Goal: Task Accomplishment & Management: Manage account settings

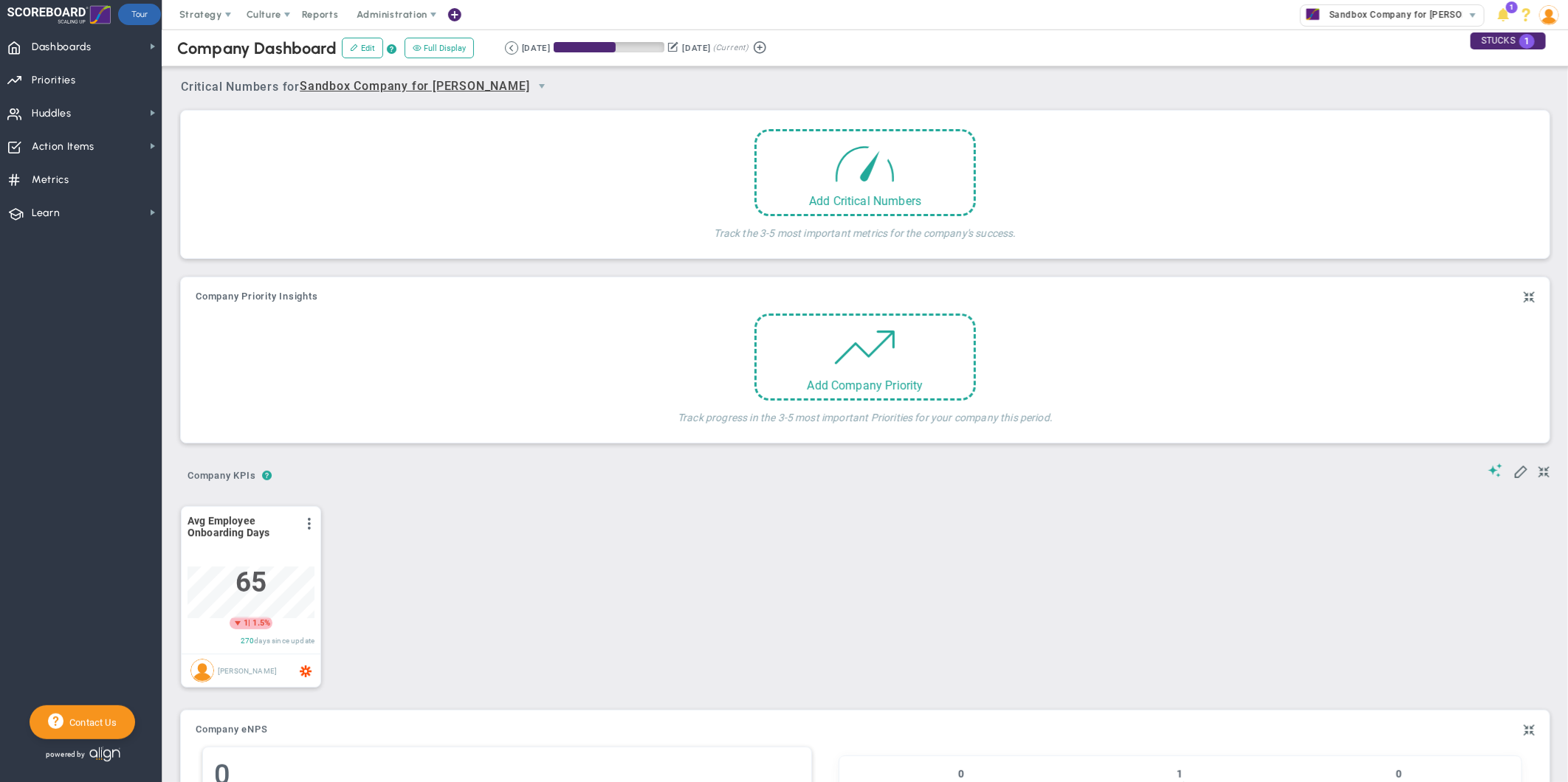
scroll to position [52, 126]
click at [262, 11] on span "Culture" at bounding box center [264, 14] width 35 height 11
click at [283, 74] on span "Surveys" at bounding box center [287, 73] width 38 height 11
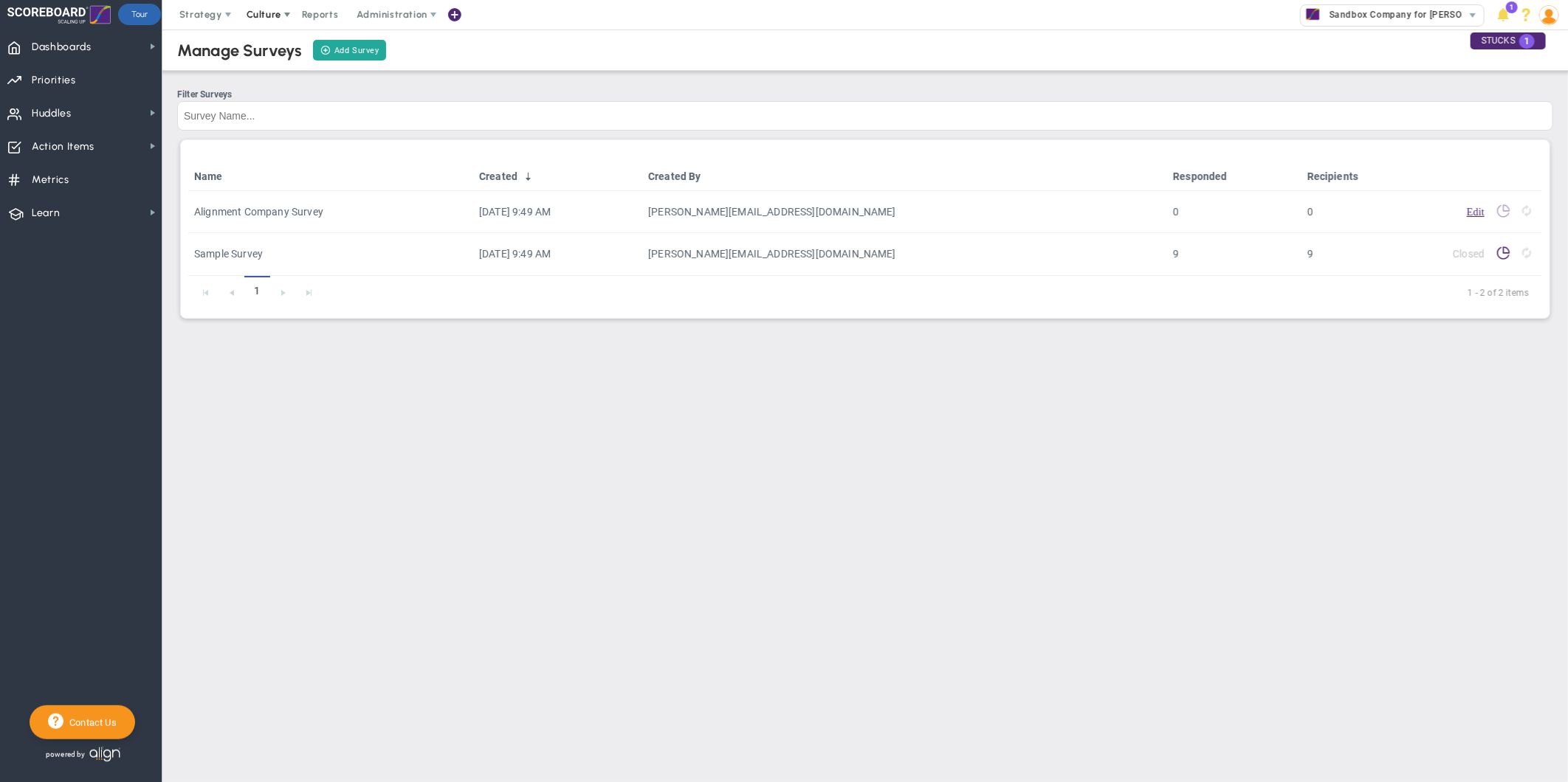
click at [281, 17] on span at bounding box center [288, 15] width 12 height 12
click at [298, 48] on span "eNPS" at bounding box center [295, 45] width 119 height 30
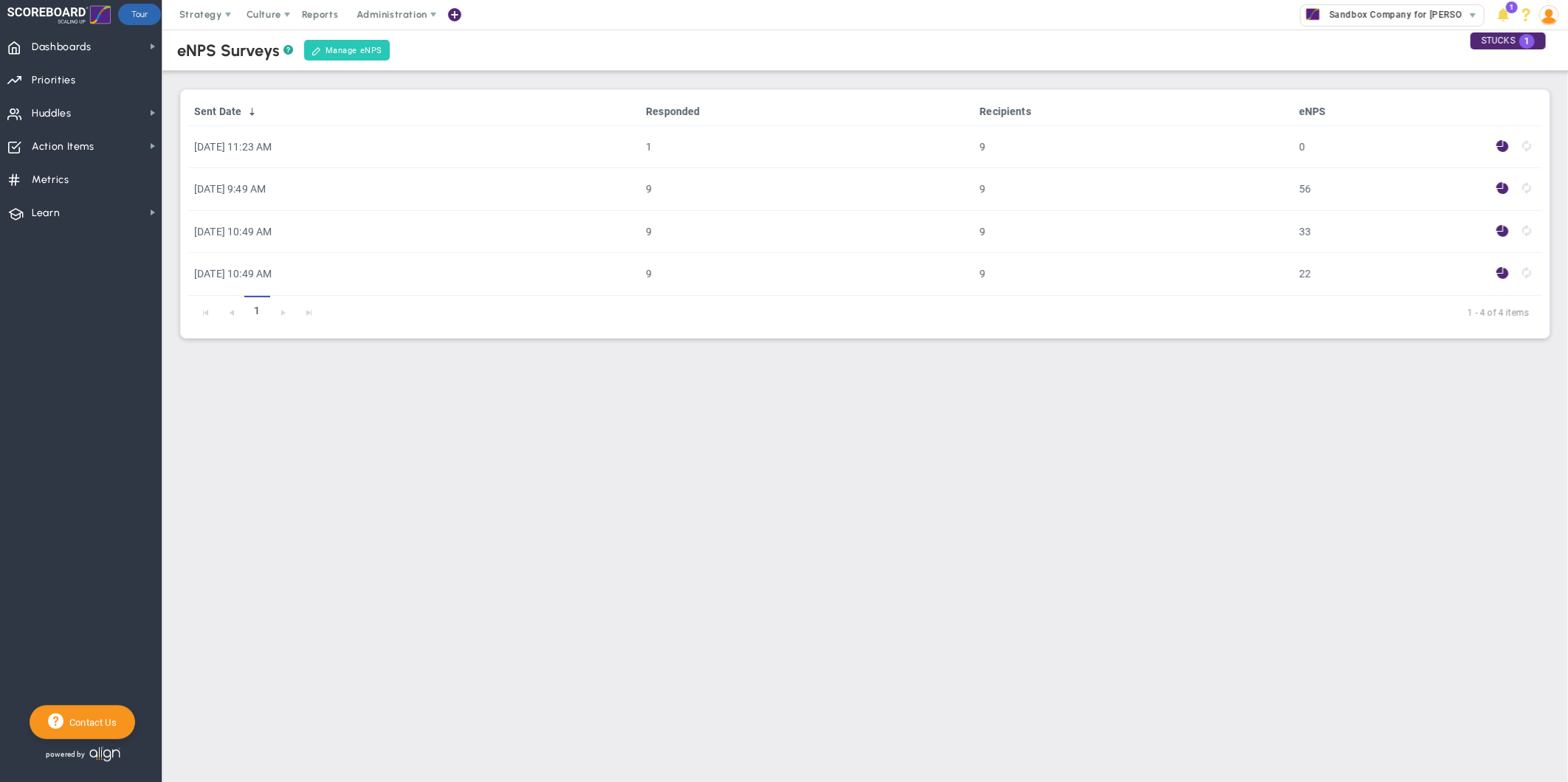
click at [335, 48] on link "Manage eNPS" at bounding box center [347, 51] width 86 height 21
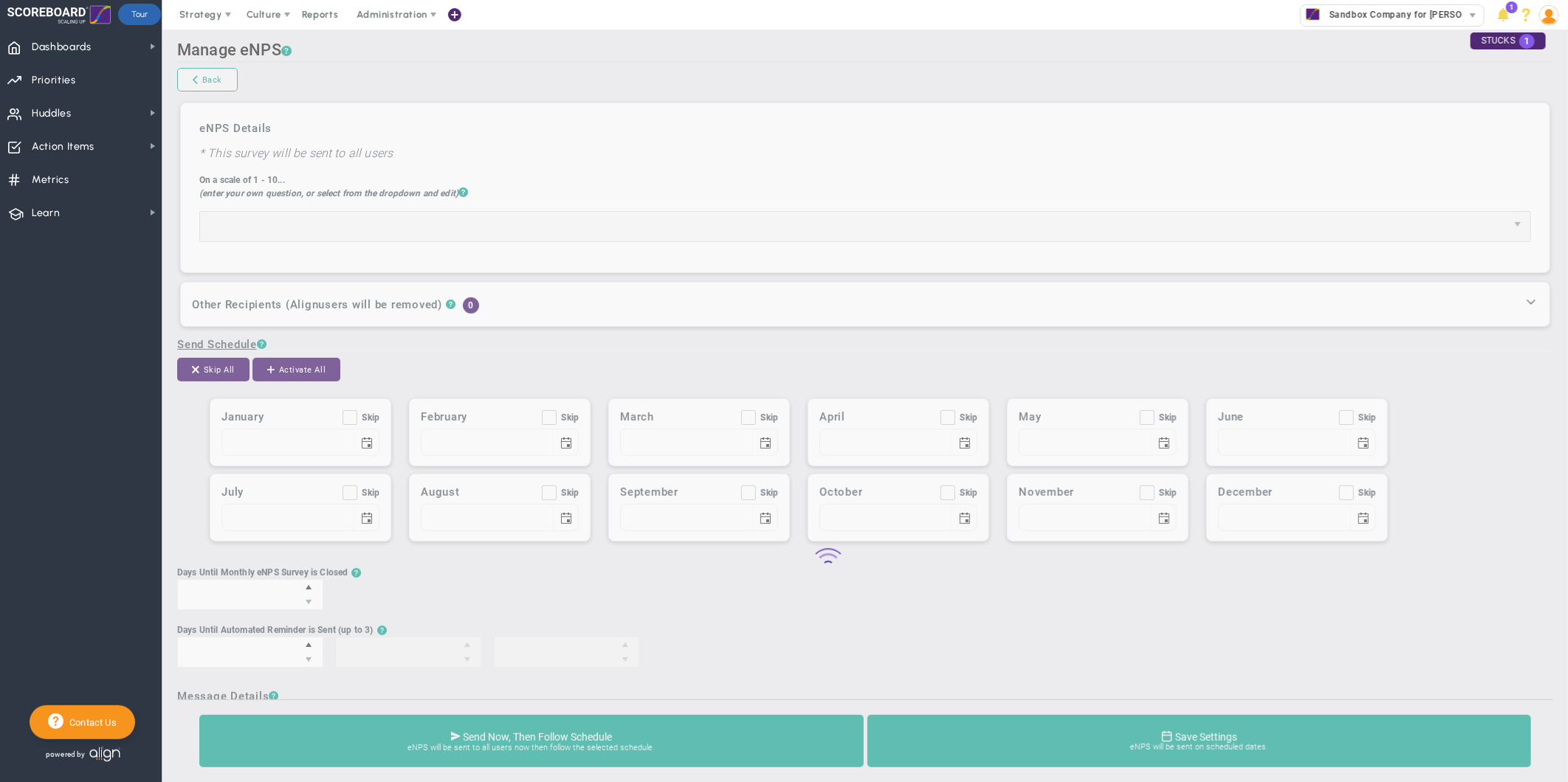
type input "How likely are you to refer a friend or colleague to work at this company?"
checkbox input "true"
type input "01/01"
checkbox input "true"
type input "02/01"
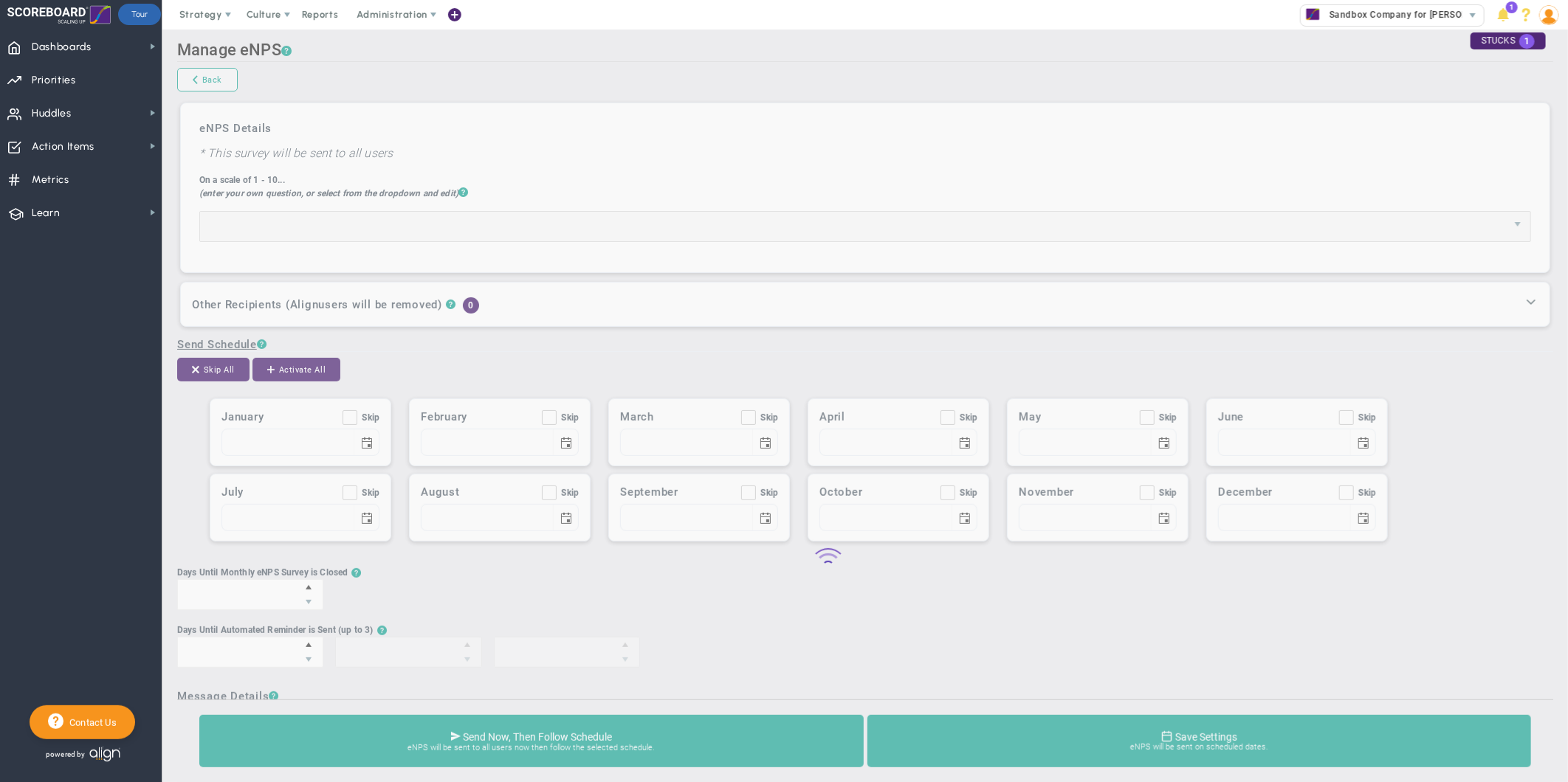
checkbox input "true"
type input "03/01"
checkbox input "true"
type input "04/01"
checkbox input "true"
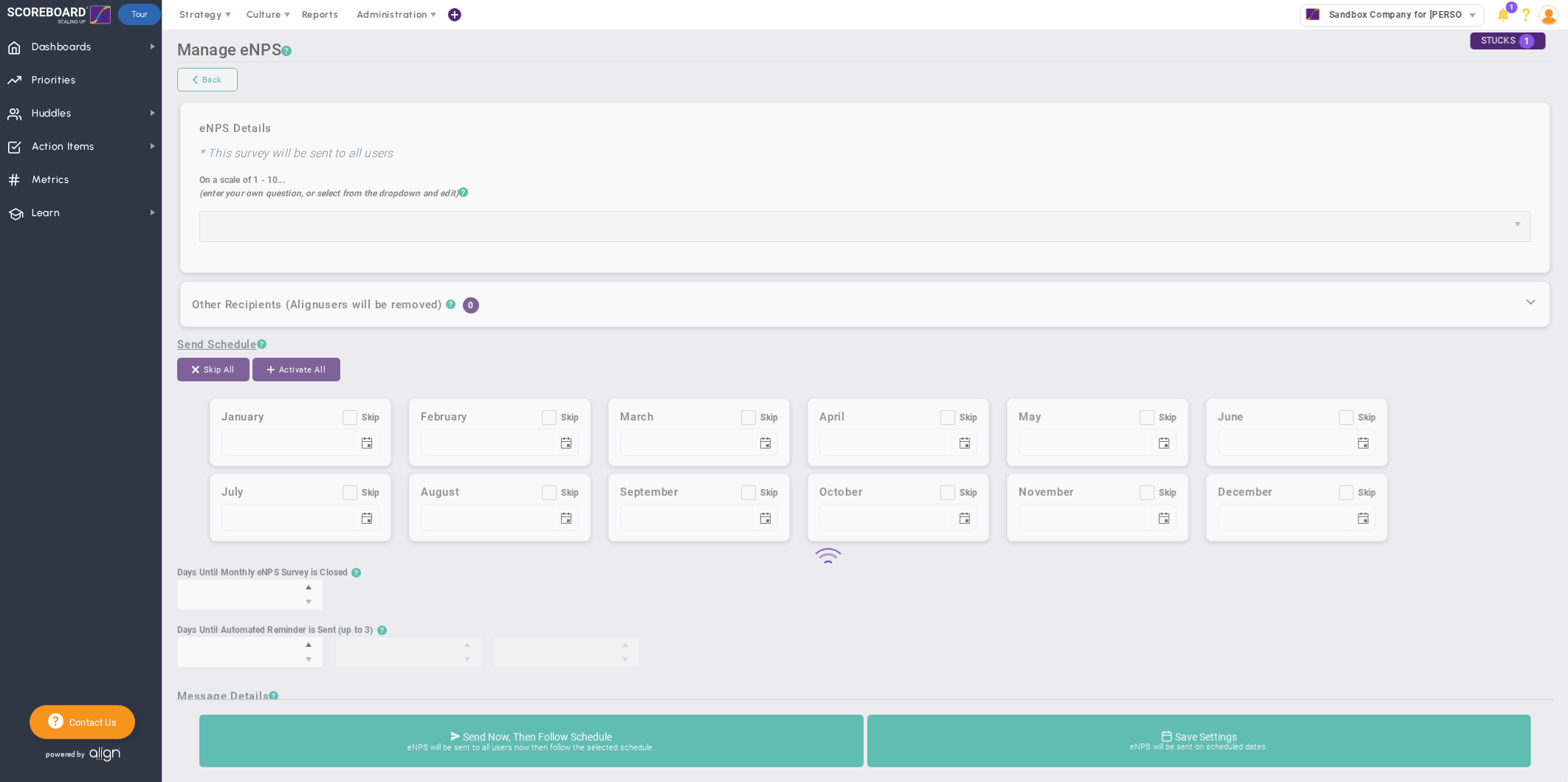
type input "05/01"
checkbox input "true"
type input "06/01"
checkbox input "true"
type input "07/01"
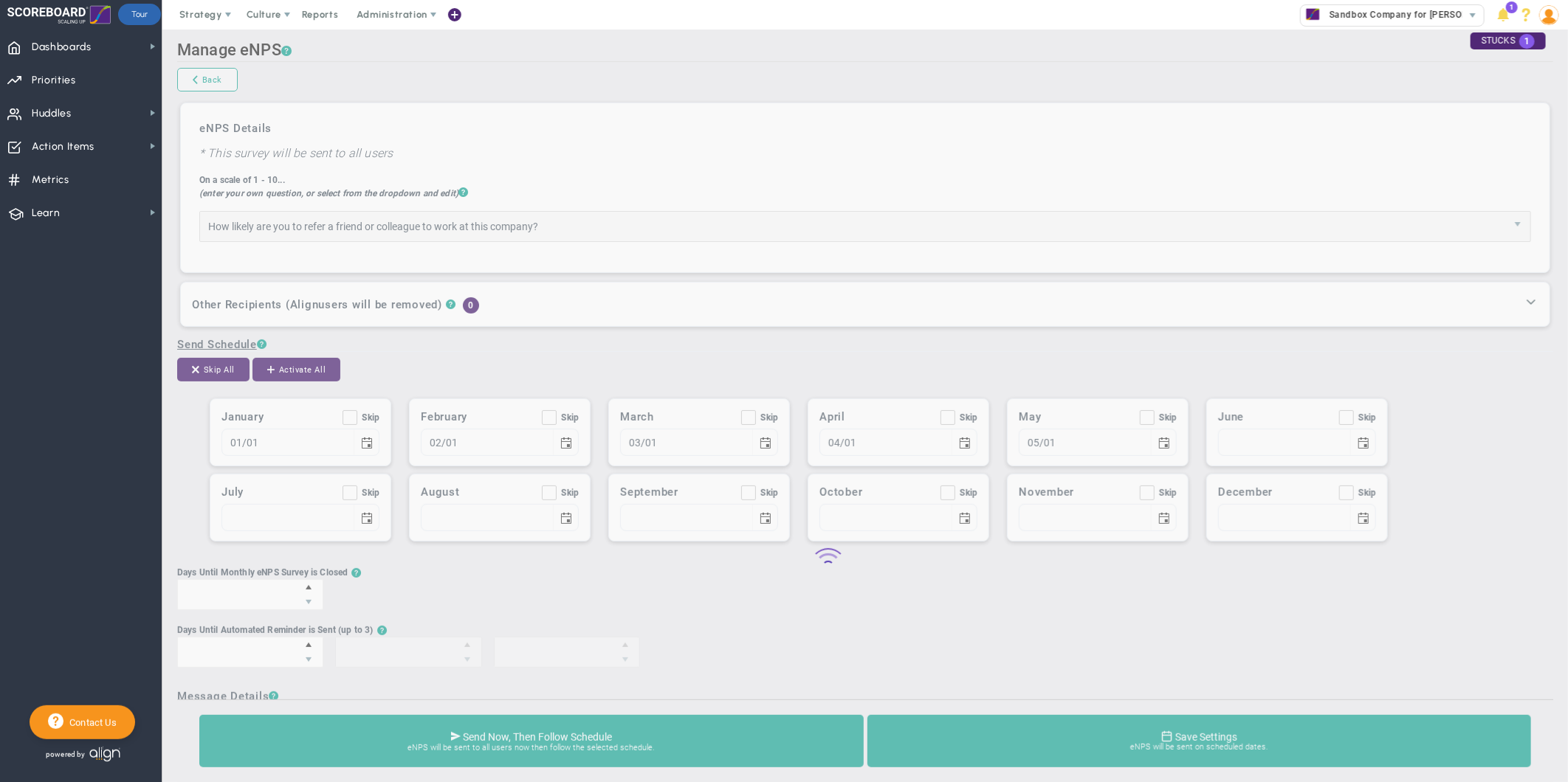
checkbox input "true"
type input "08/01"
checkbox input "true"
type input "09/01"
checkbox input "true"
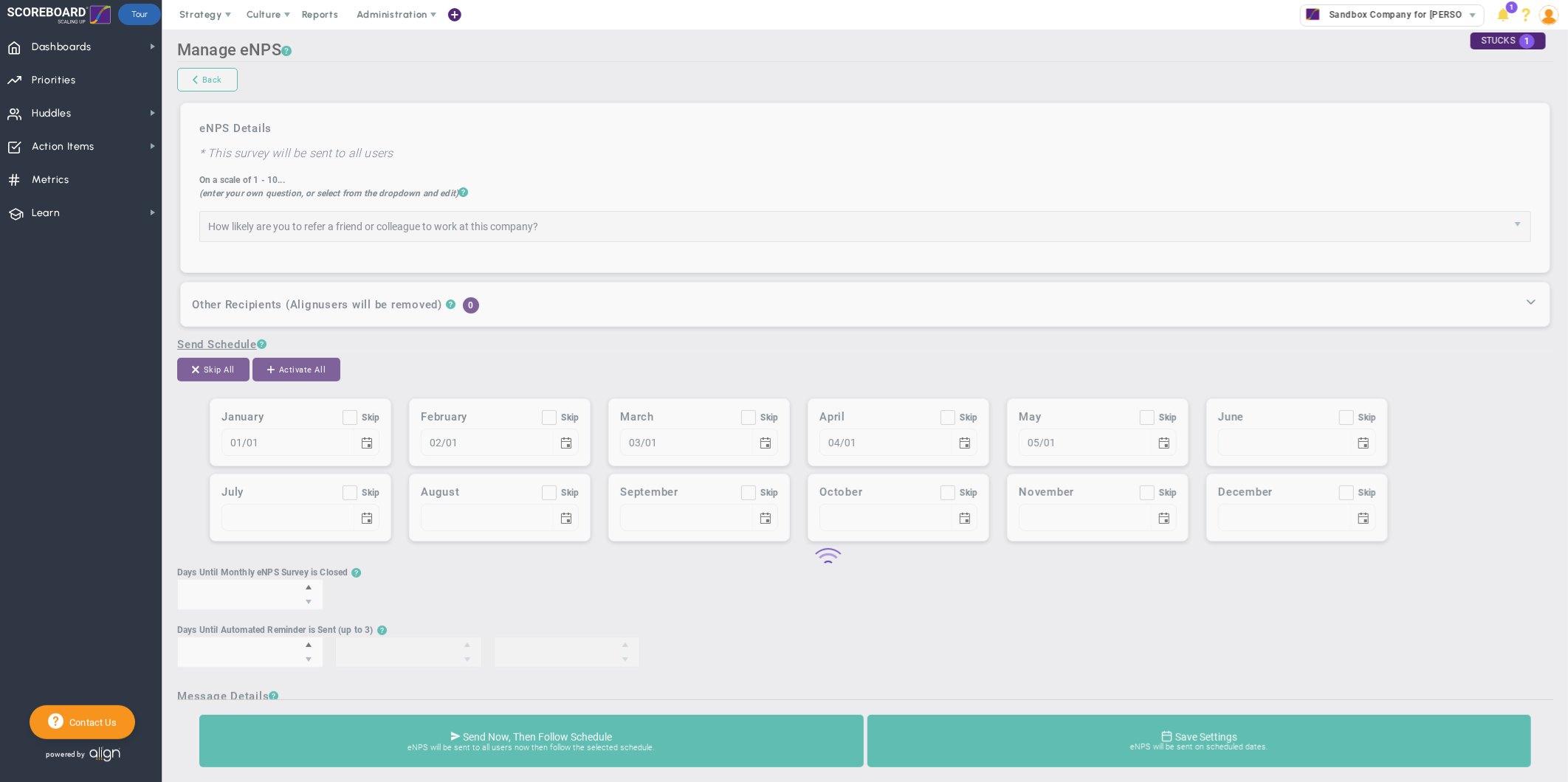
type input "10/01"
checkbox input "true"
type input "11/01"
checkbox input "true"
type input "12/01"
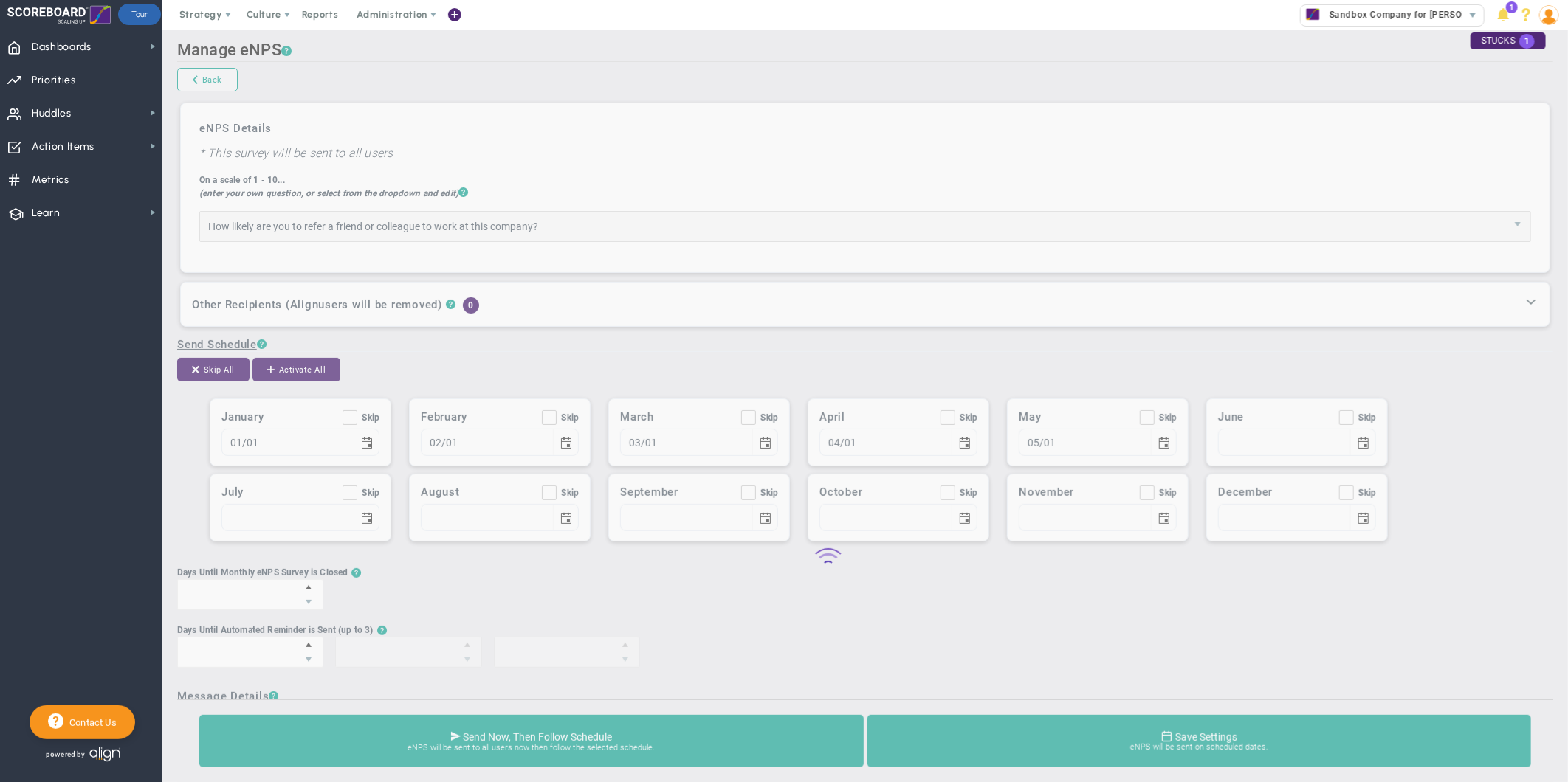
type input "10"
type input "2"
type input "5"
type input "8"
type input "Team eNPS Survey - please respond!"
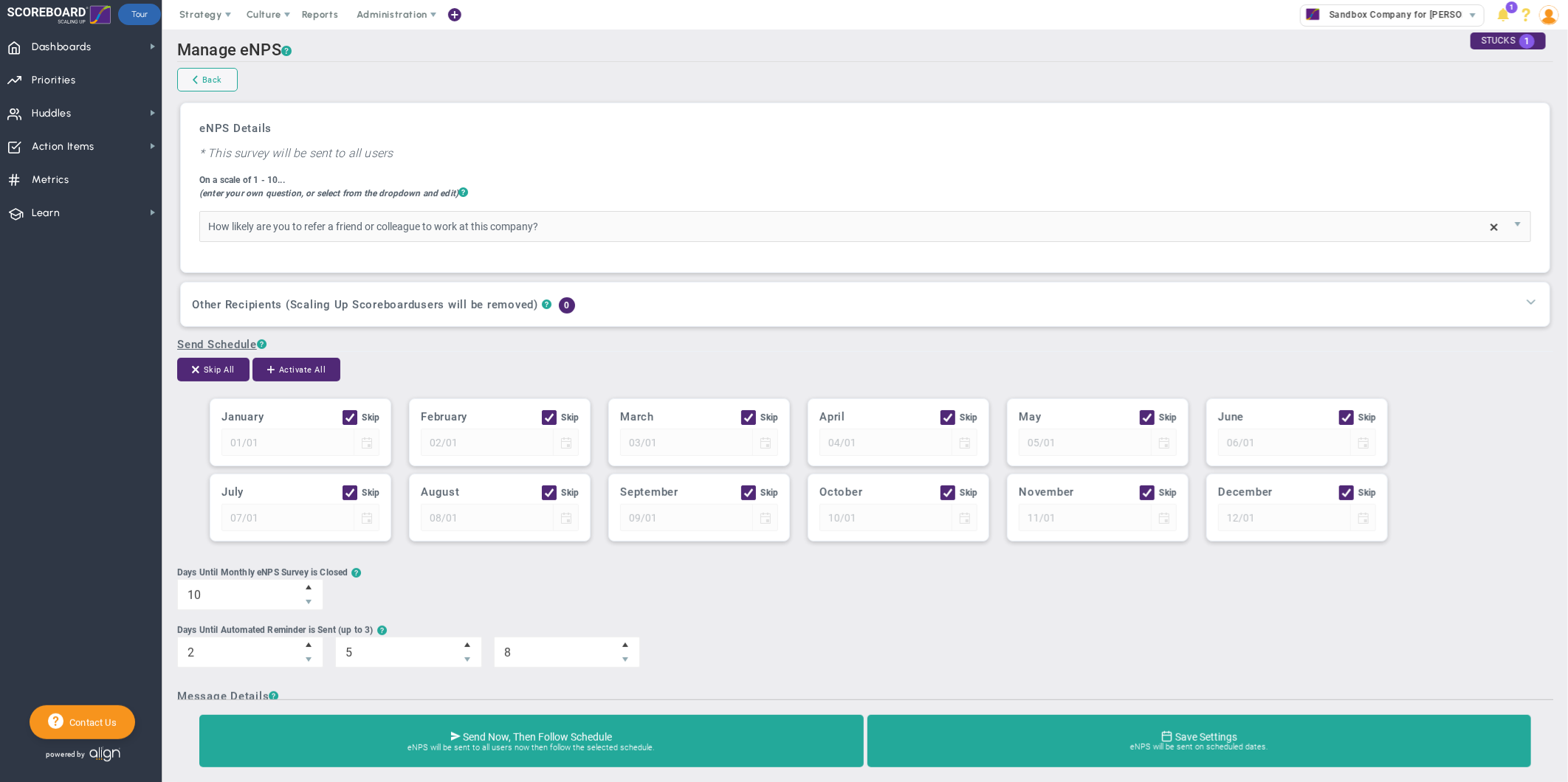
click at [1523, 307] on span at bounding box center [1530, 301] width 15 height 15
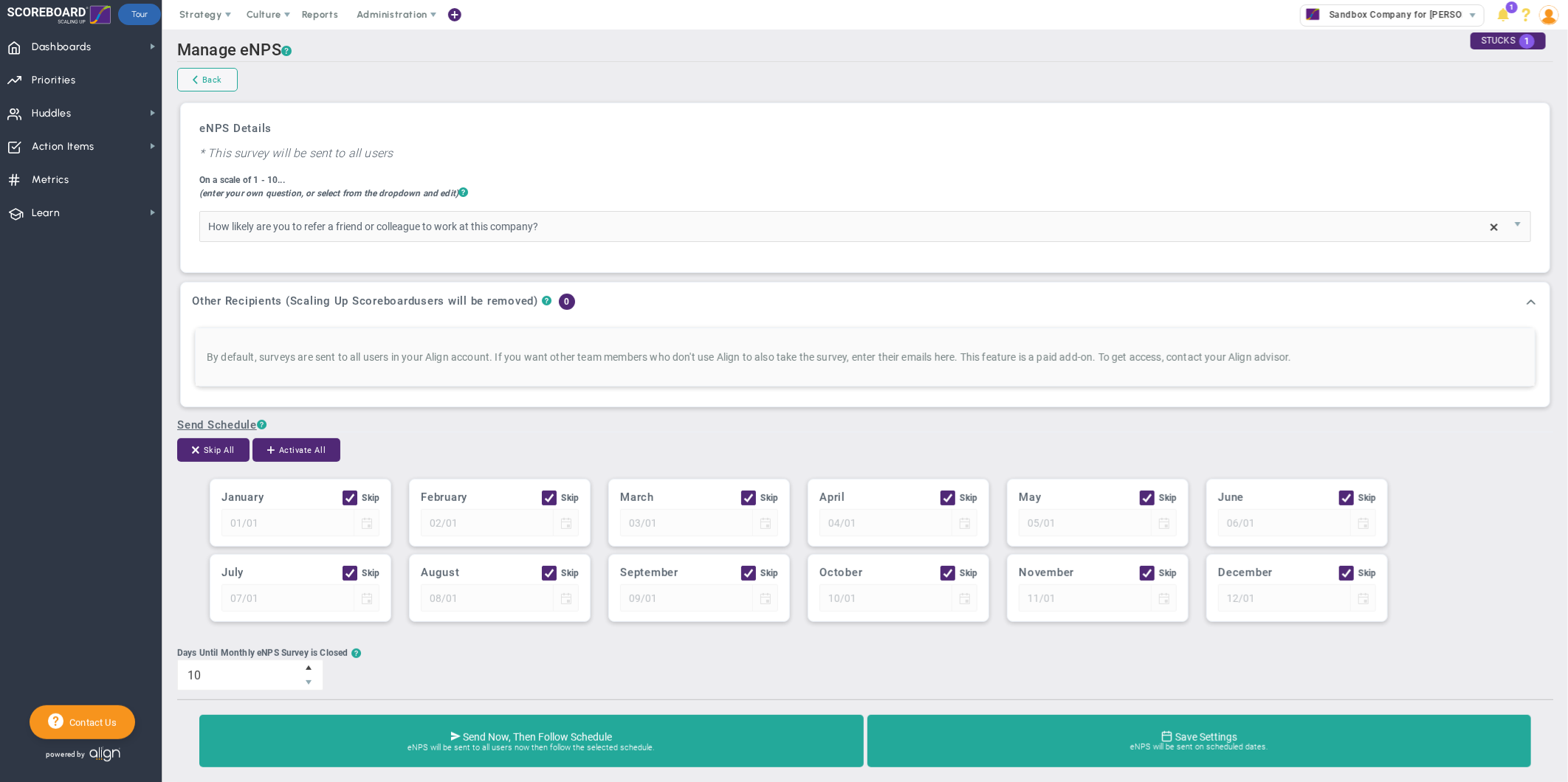
click at [1037, 173] on div "eNPS Details * This survey will be sent to all users On a scale of 1 - 10... (e…" at bounding box center [864, 188] width 1354 height 155
click at [415, 17] on span "Administration" at bounding box center [392, 14] width 70 height 11
click at [399, 50] on span "Manage Users" at bounding box center [406, 45] width 121 height 30
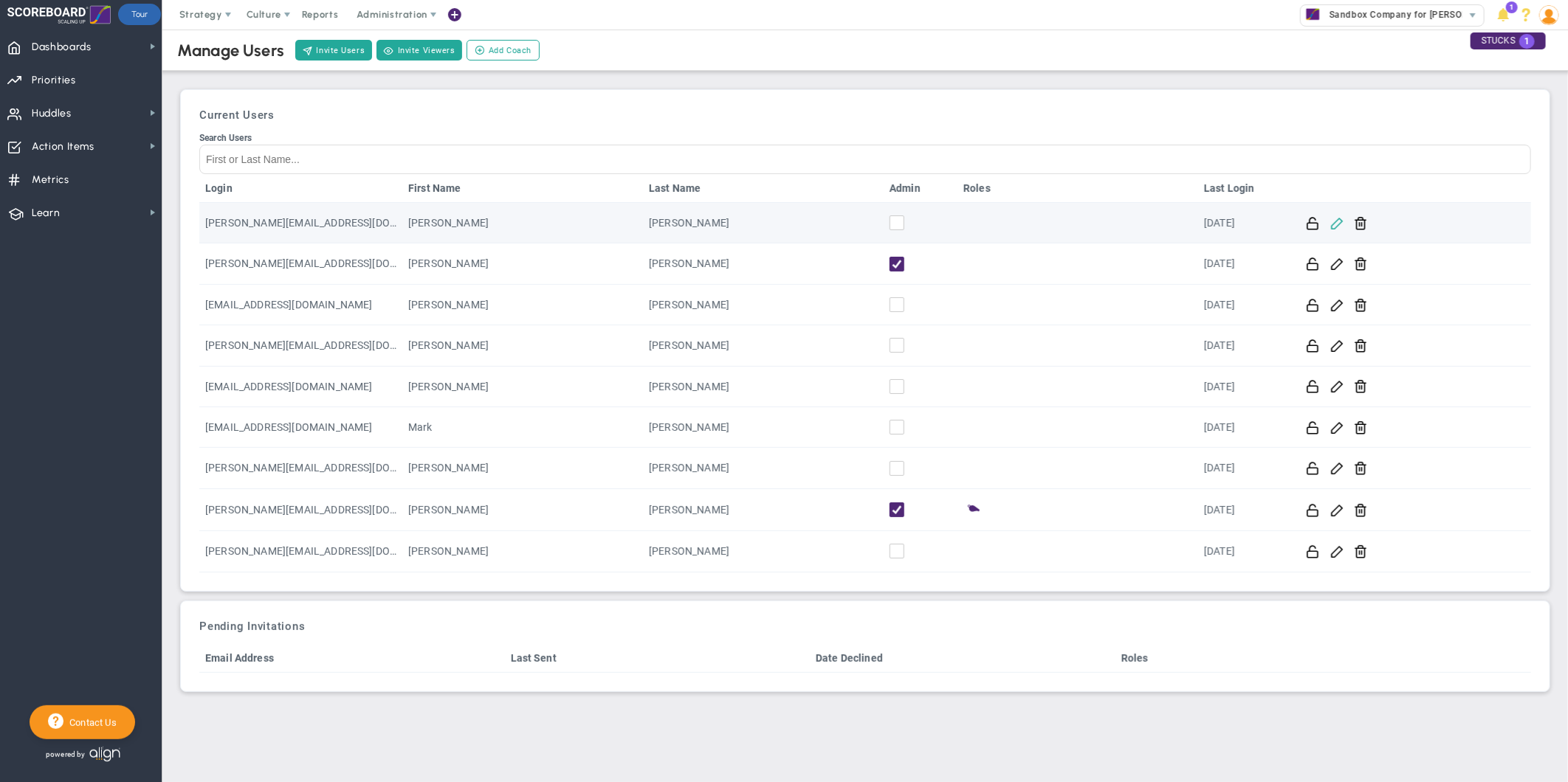
click at [1331, 230] on span at bounding box center [1337, 223] width 14 height 14
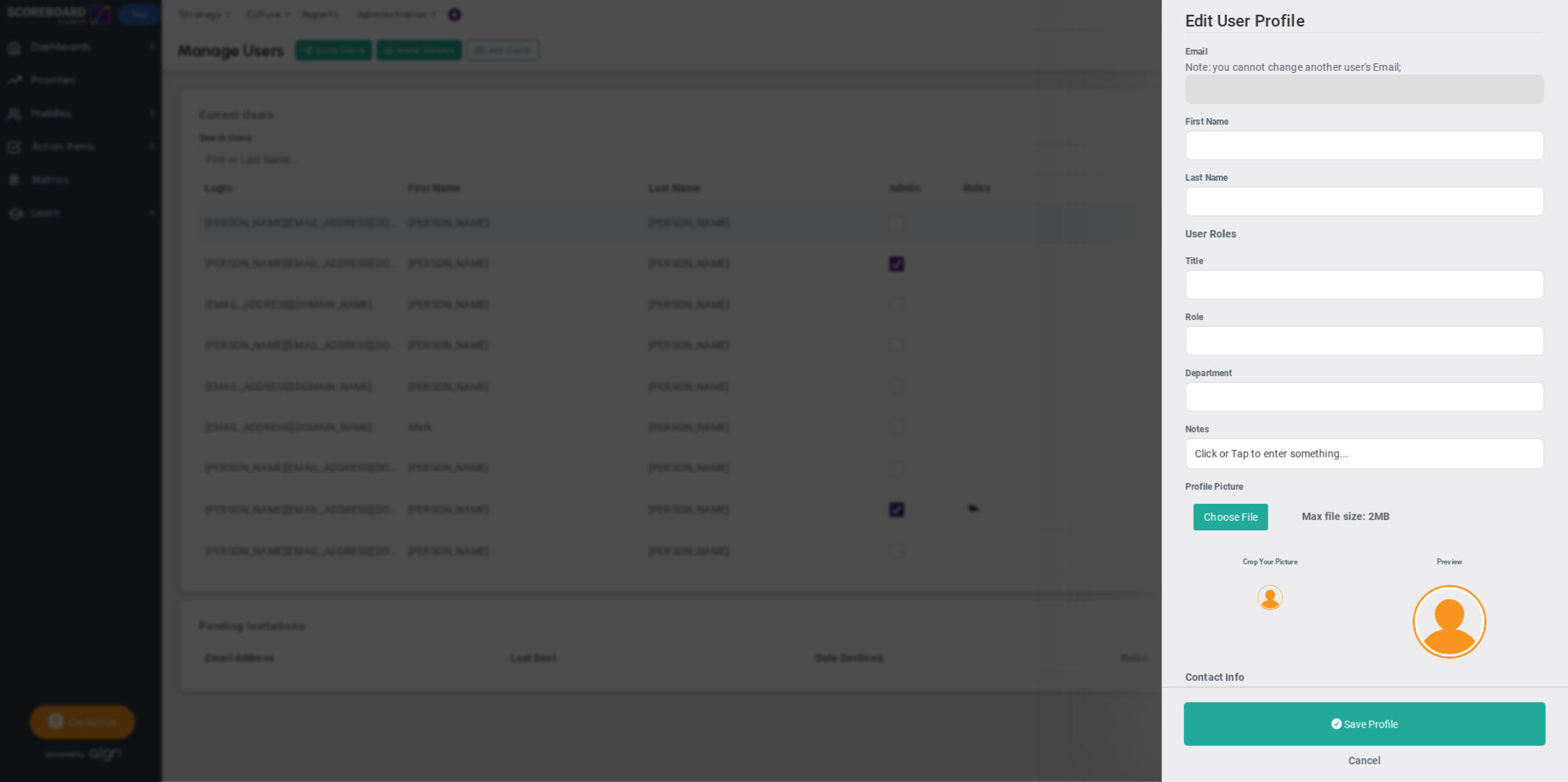
type input "[PERSON_NAME][EMAIL_ADDRESS][DOMAIN_NAME]"
type input "[PERSON_NAME]"
type input "0"
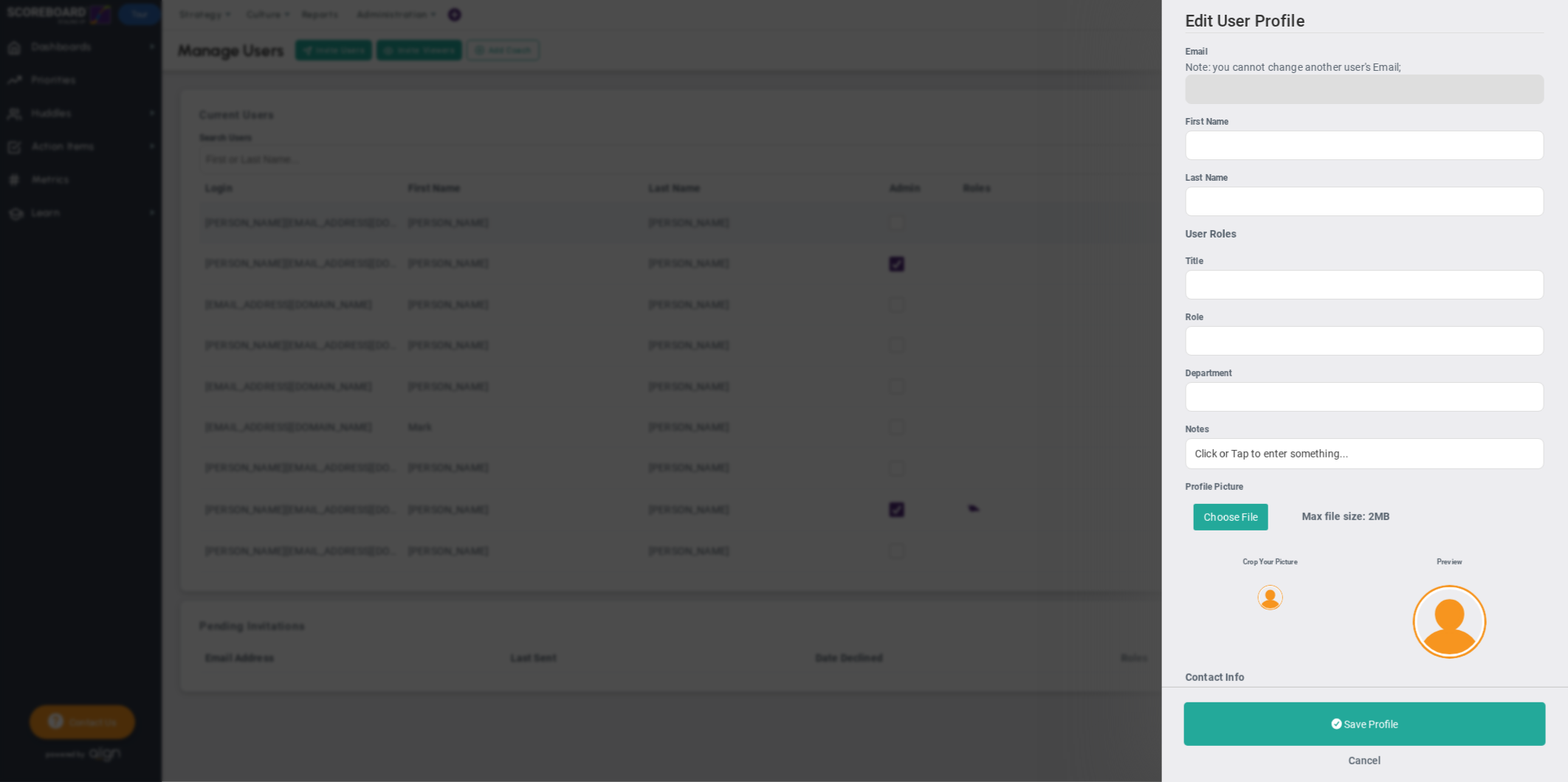
type input "0"
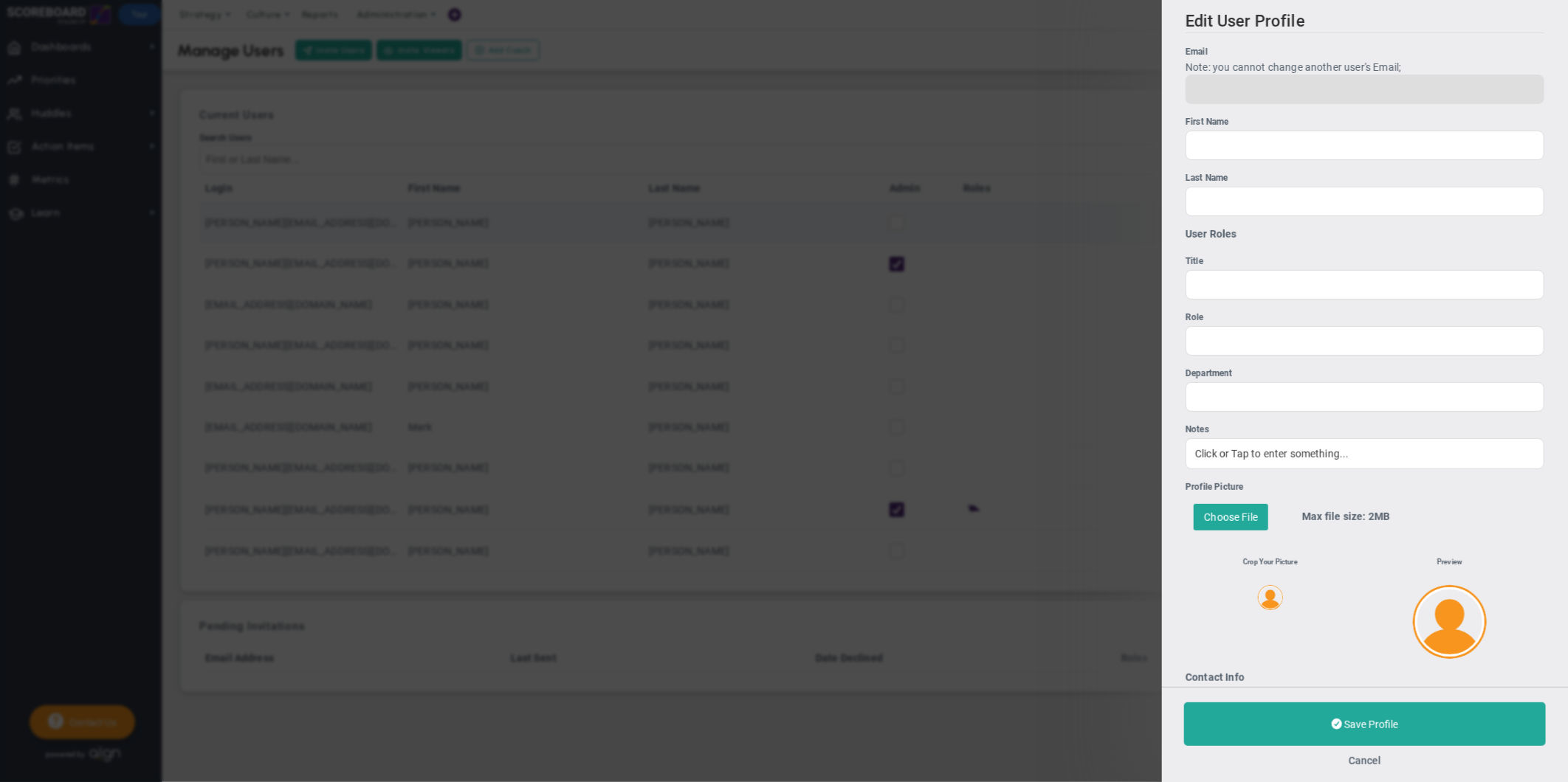
type input "0"
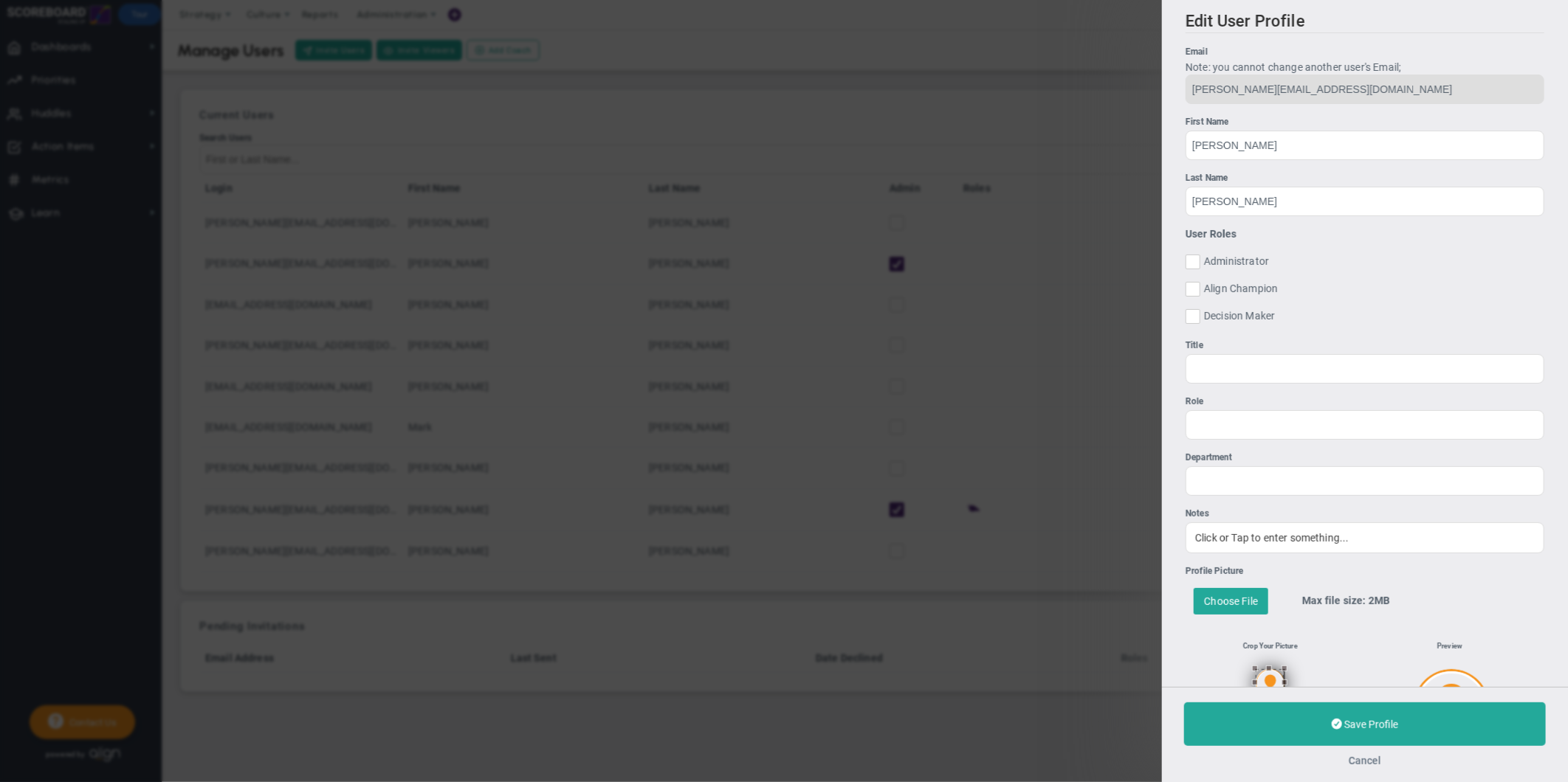
click at [1361, 763] on button "Cancel" at bounding box center [1364, 761] width 32 height 12
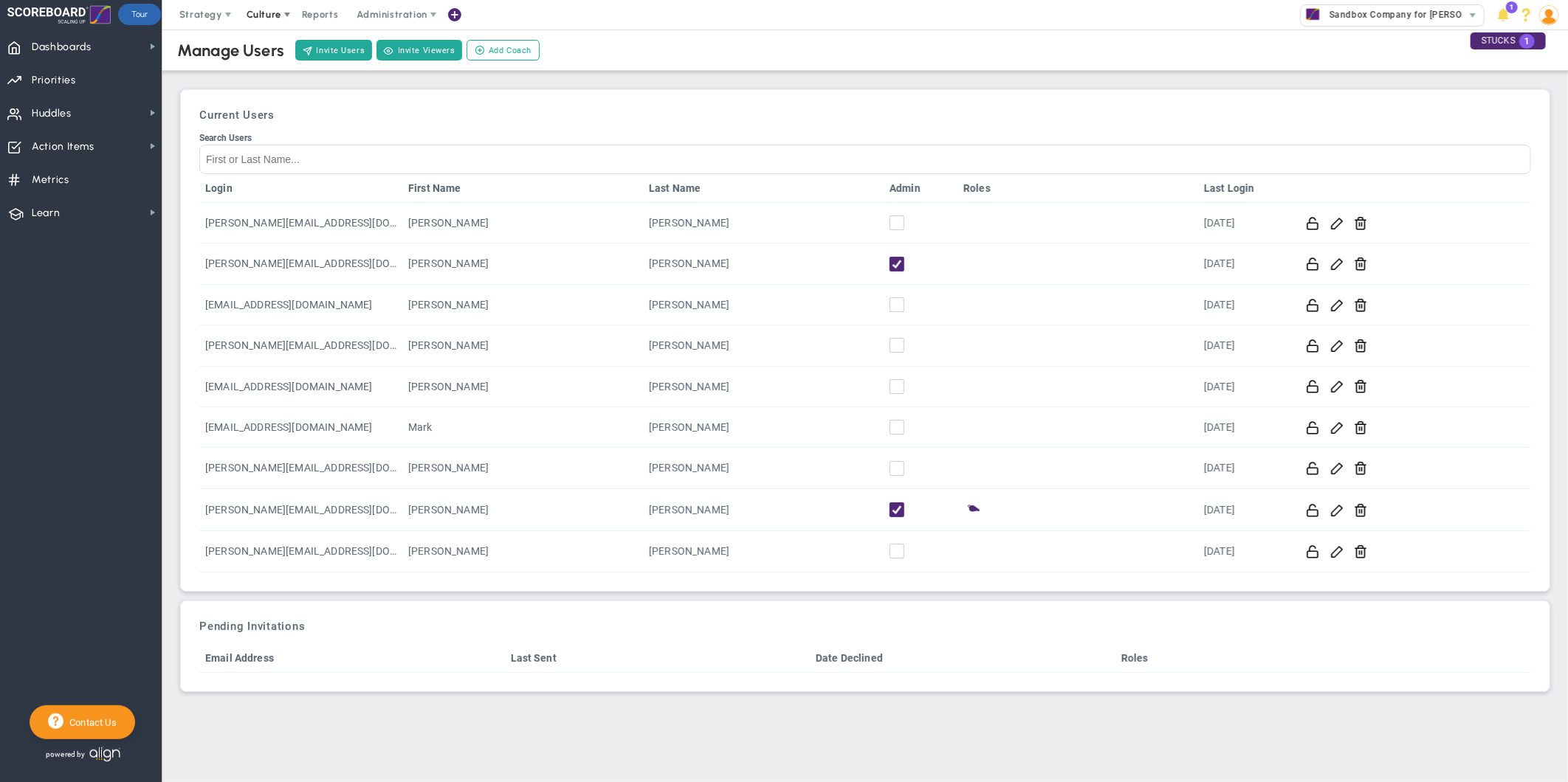
click at [288, 8] on span "Culture" at bounding box center [265, 15] width 59 height 30
click at [431, 50] on button "Invite Viewers" at bounding box center [420, 51] width 86 height 21
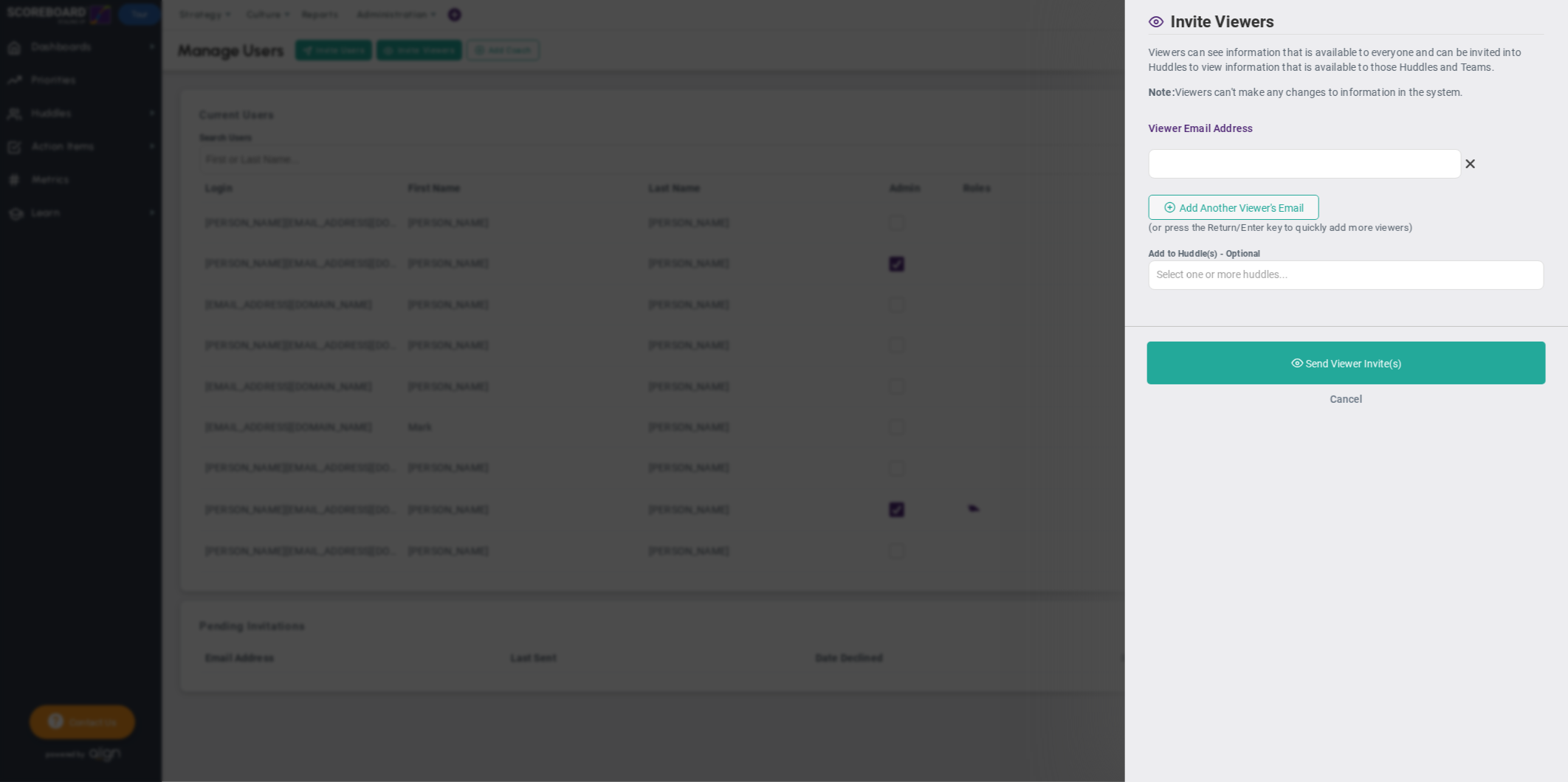
click at [1352, 404] on button "Cancel" at bounding box center [1346, 399] width 32 height 12
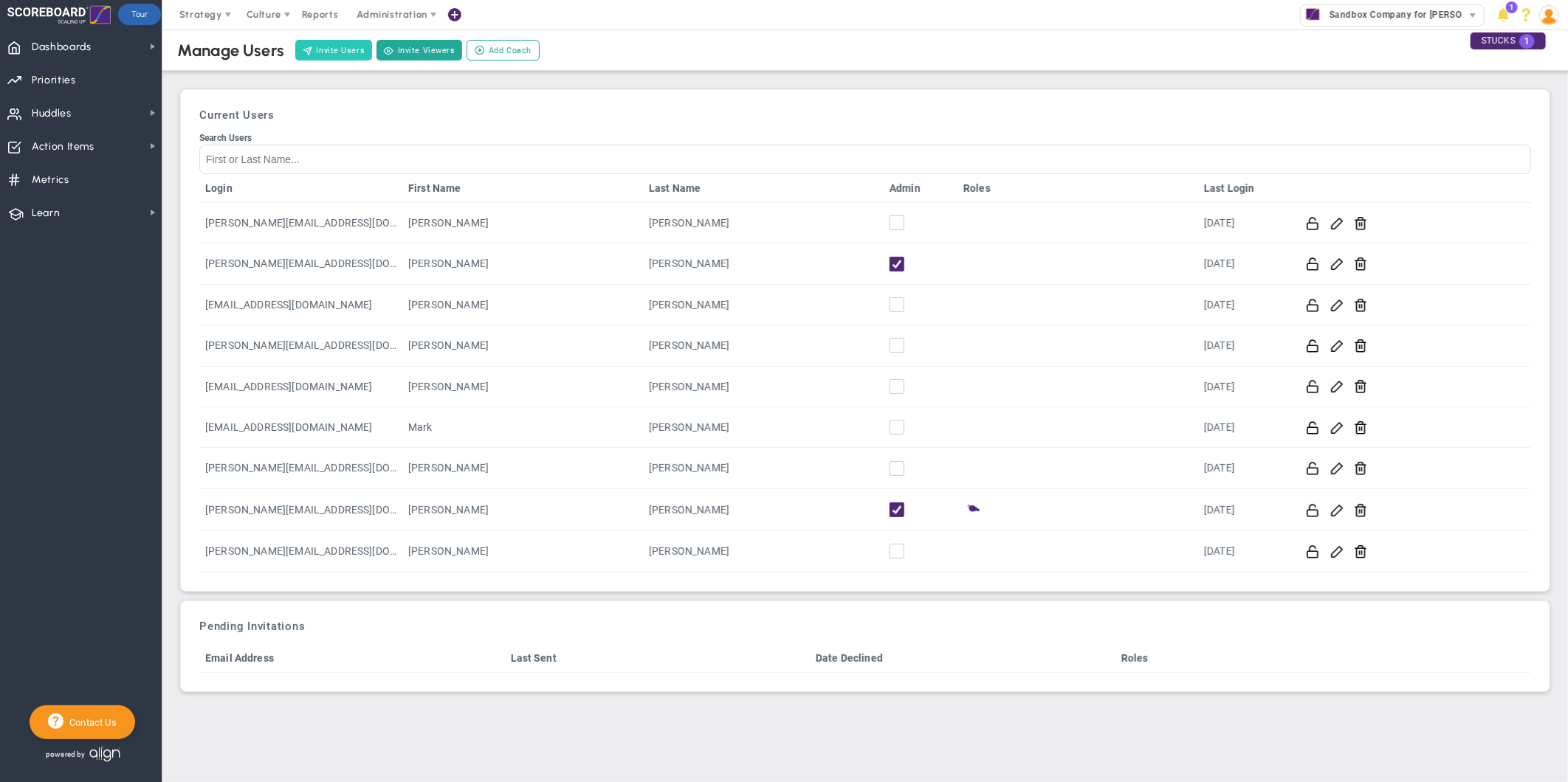
click at [316, 45] on button "Invite Users" at bounding box center [334, 51] width 77 height 21
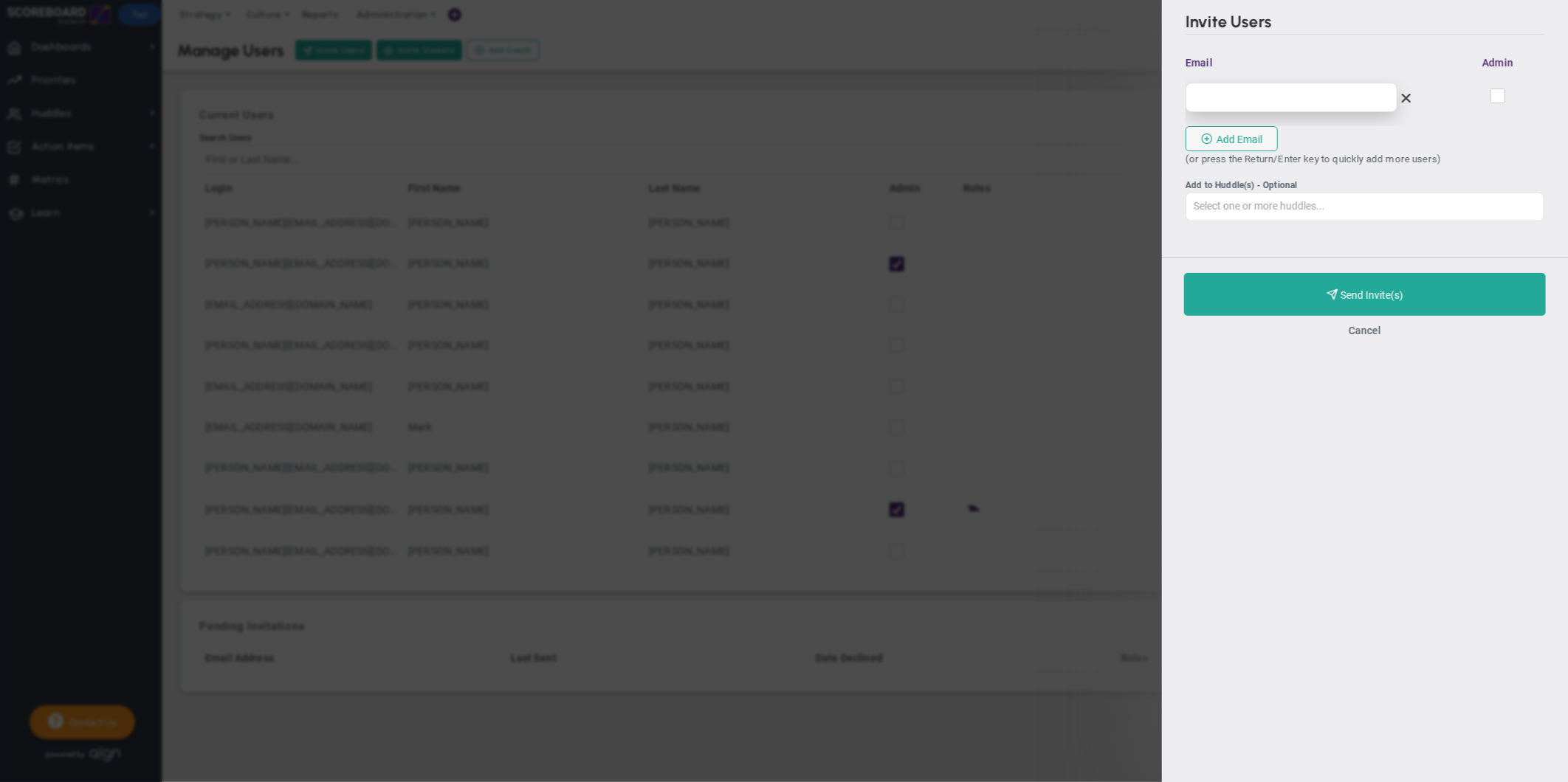
click at [1255, 98] on input "email" at bounding box center [1291, 98] width 212 height 30
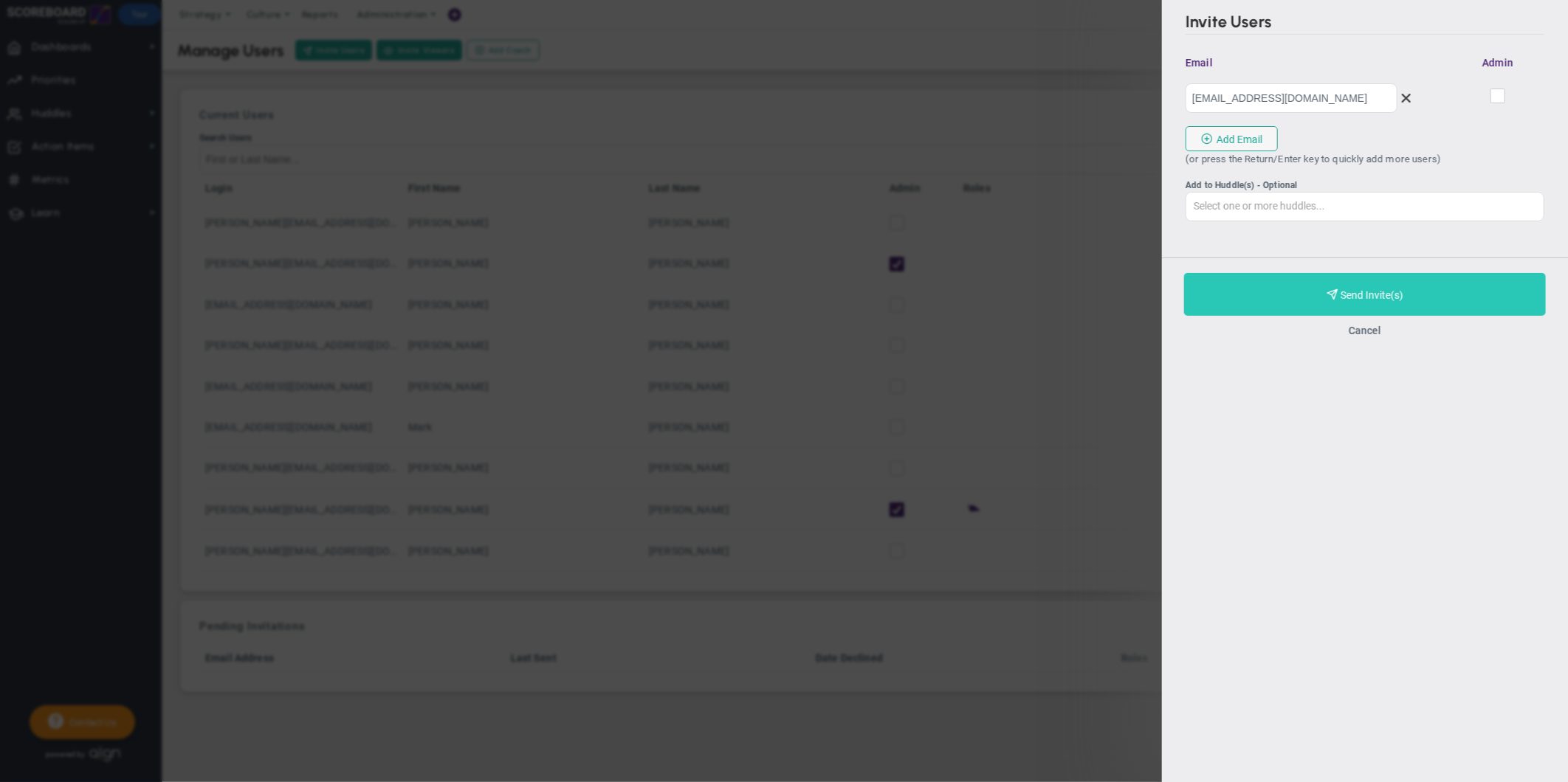
type input "[EMAIL_ADDRESS][DOMAIN_NAME]"
click at [1315, 306] on button "Purchase and Send Invite(s) Validating Invite..." at bounding box center [1365, 294] width 362 height 43
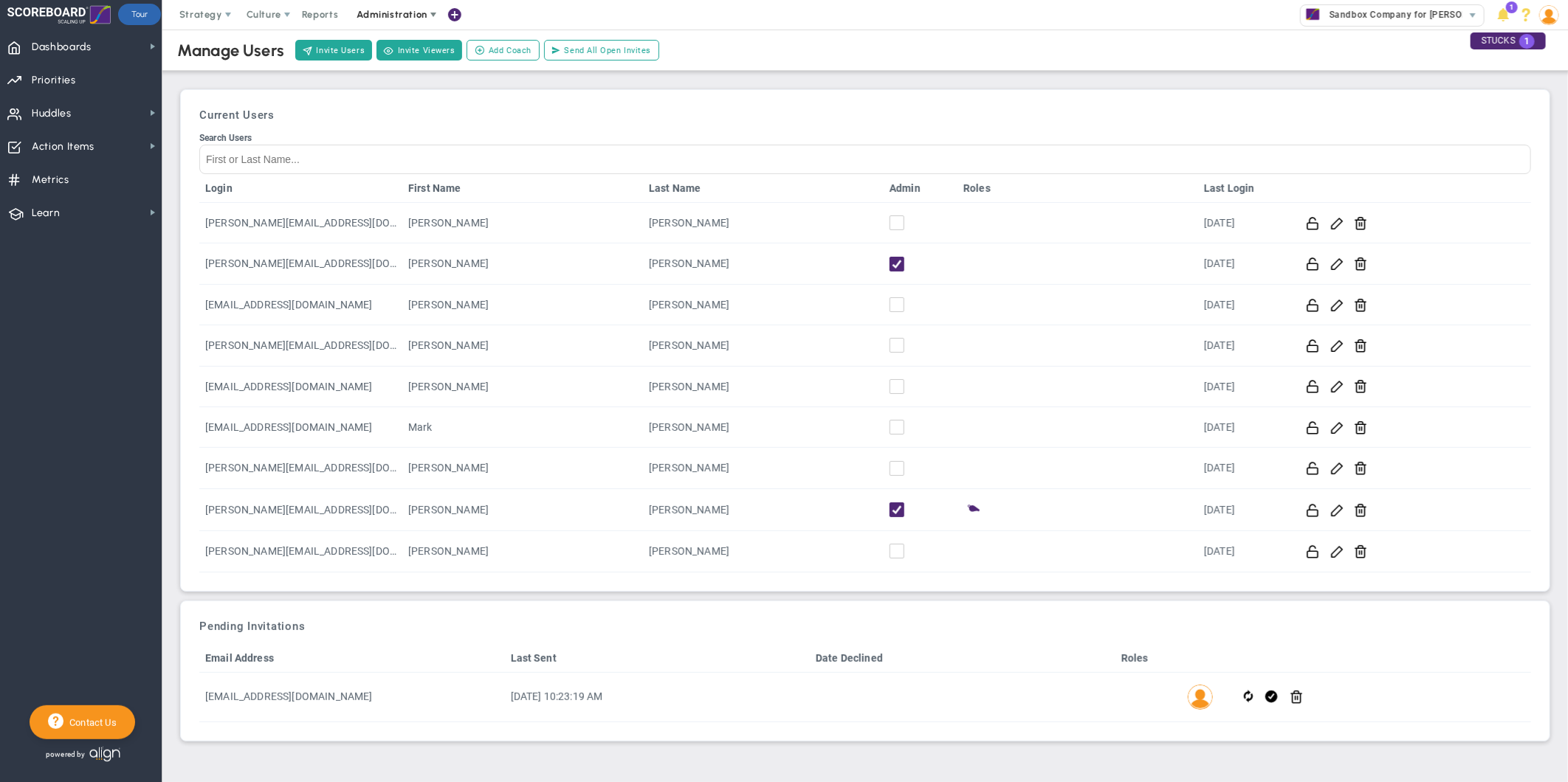
click at [427, 16] on span at bounding box center [434, 15] width 12 height 12
click at [408, 100] on span "Company Settings" at bounding box center [406, 103] width 121 height 30
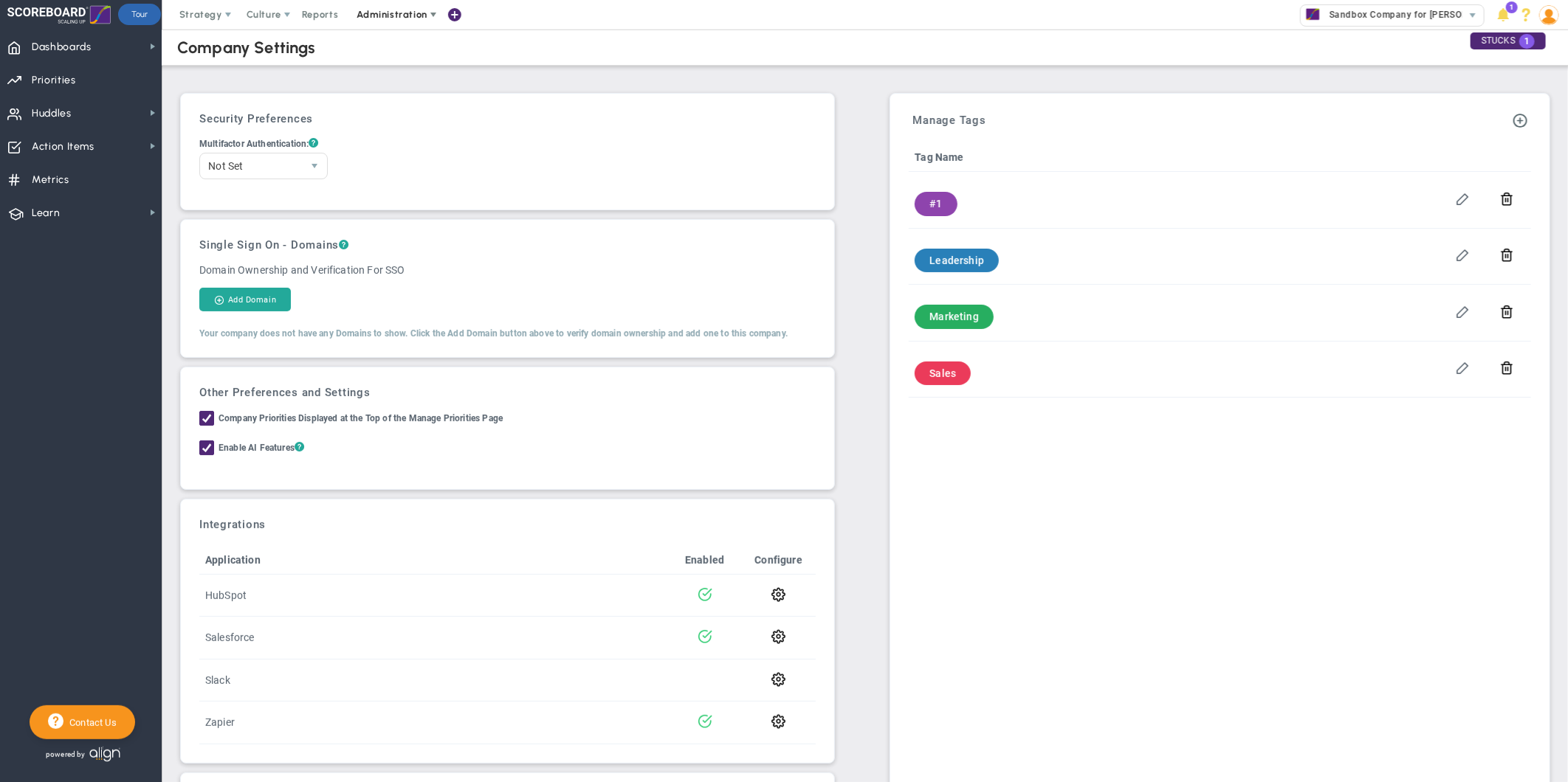
click at [410, 15] on span "Administration" at bounding box center [392, 14] width 70 height 11
click at [399, 136] on span "Company Profile" at bounding box center [406, 133] width 121 height 30
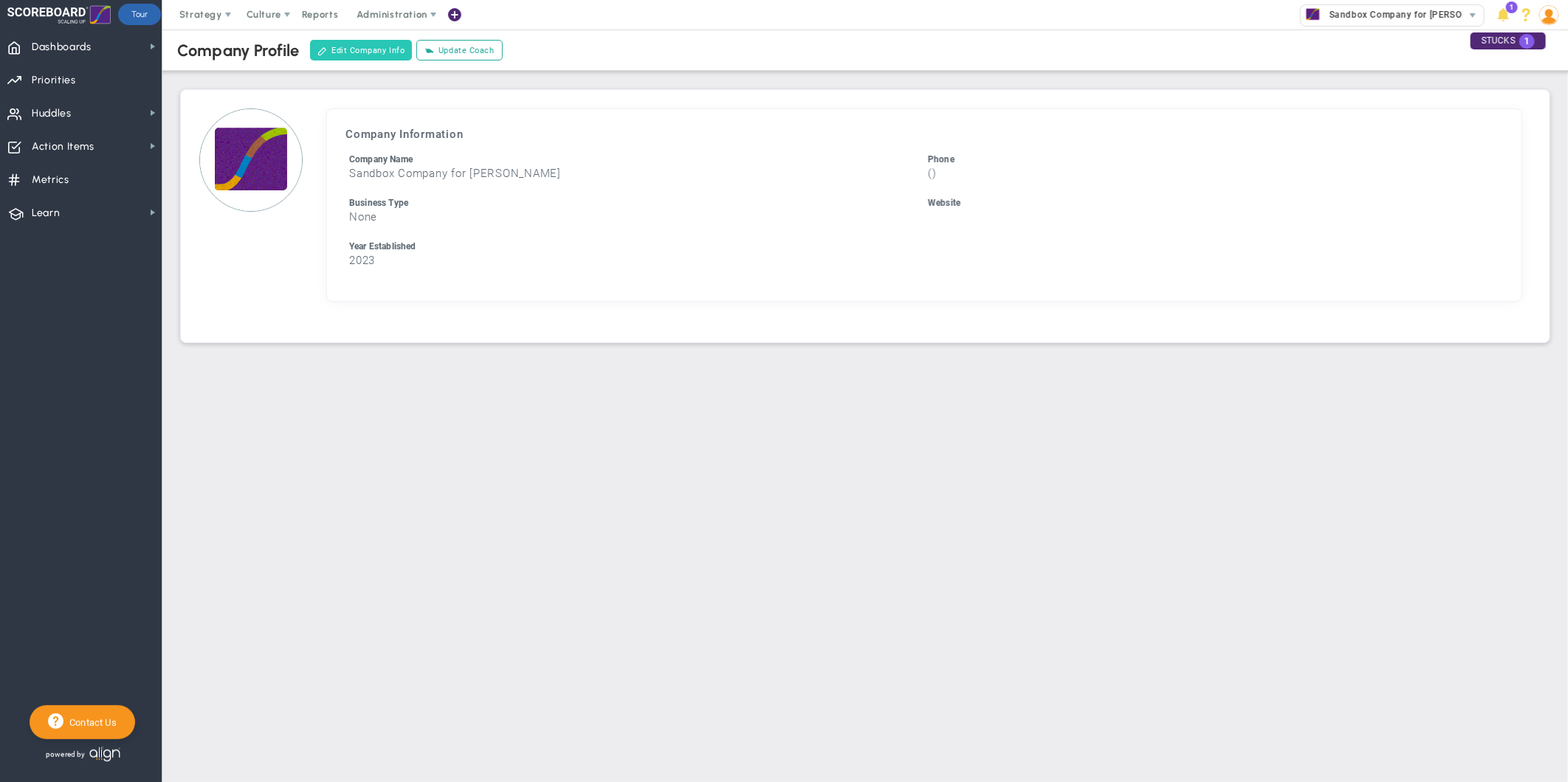
click at [390, 52] on button "Edit Company Info" at bounding box center [361, 51] width 102 height 21
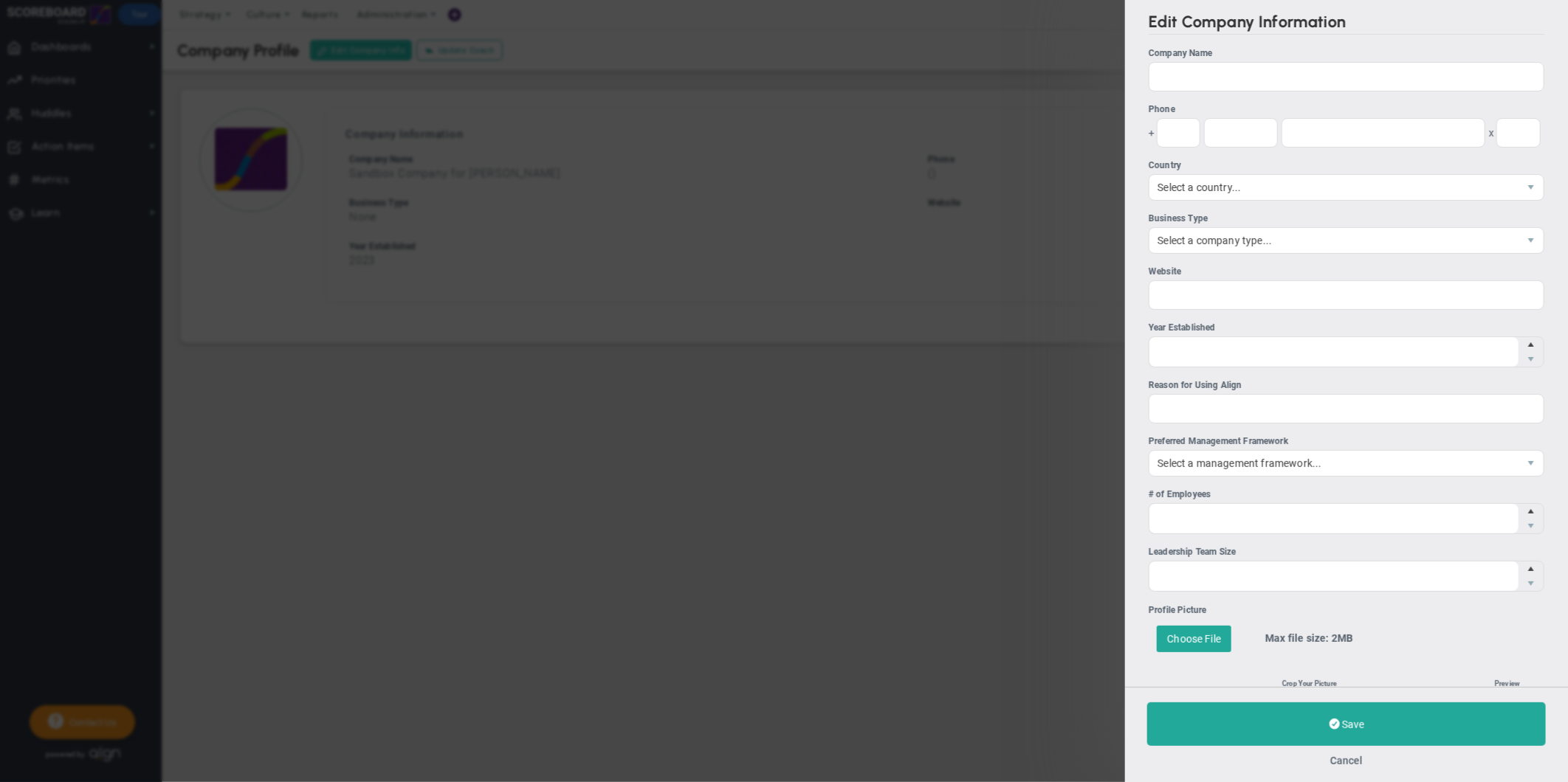
type input "Sandbox Company for [PERSON_NAME]"
type input "2023"
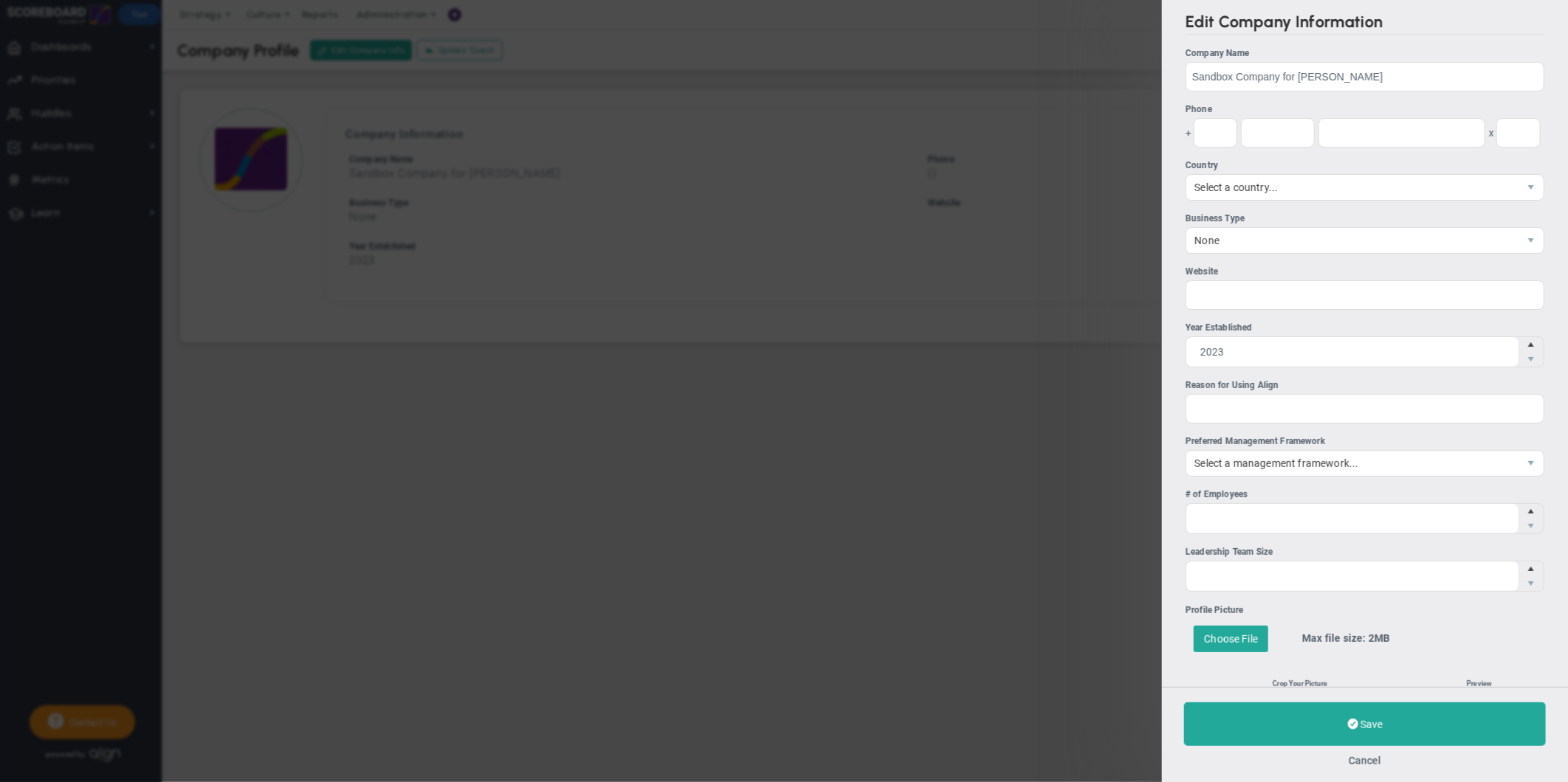
drag, startPoint x: 1364, startPoint y: 754, endPoint x: 1351, endPoint y: 751, distance: 13.3
click at [1362, 755] on button "Cancel" at bounding box center [1364, 761] width 32 height 12
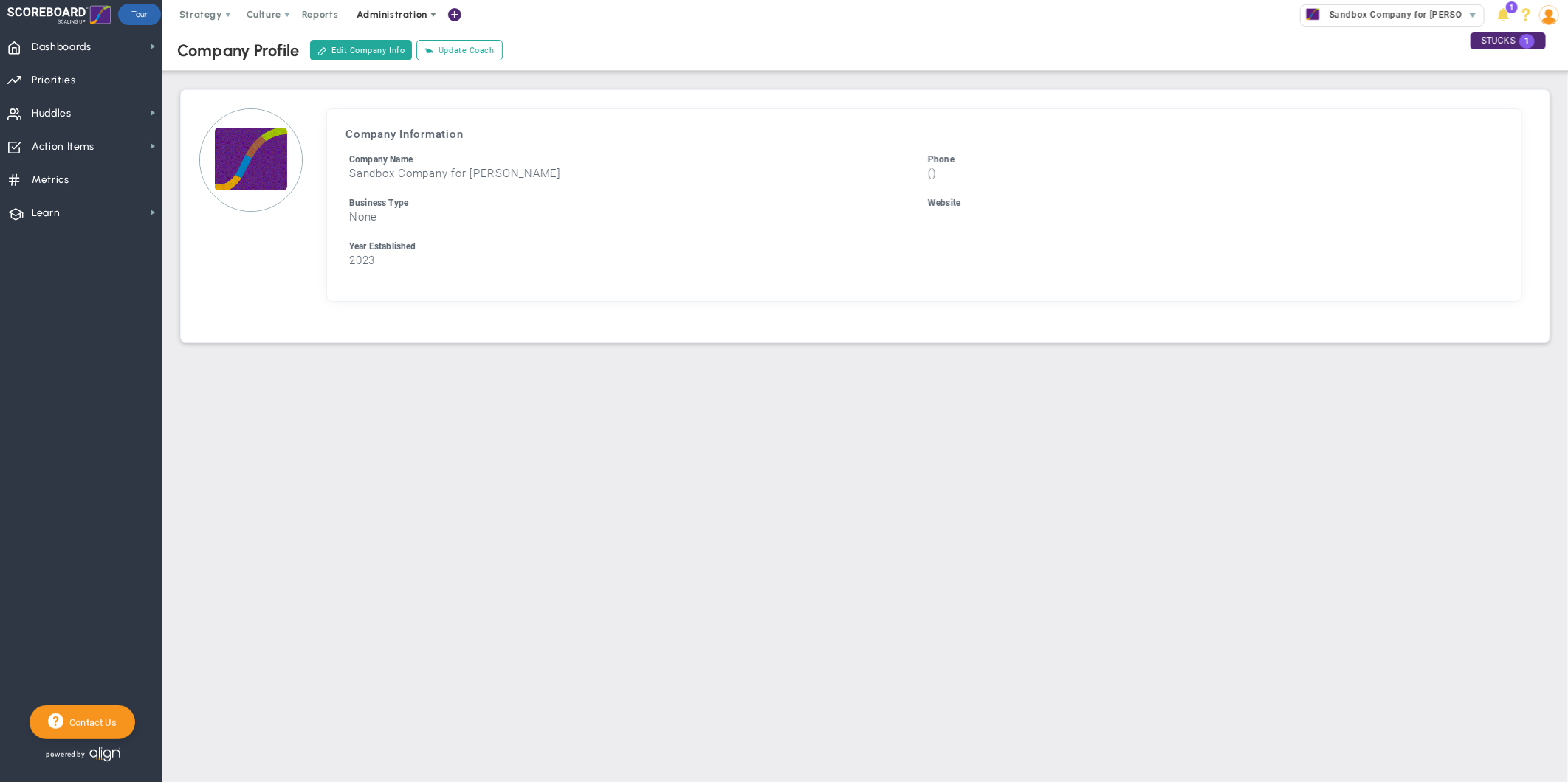
click at [403, 15] on span "Administration" at bounding box center [392, 14] width 70 height 11
click at [399, 41] on span "Manage Users" at bounding box center [406, 45] width 121 height 30
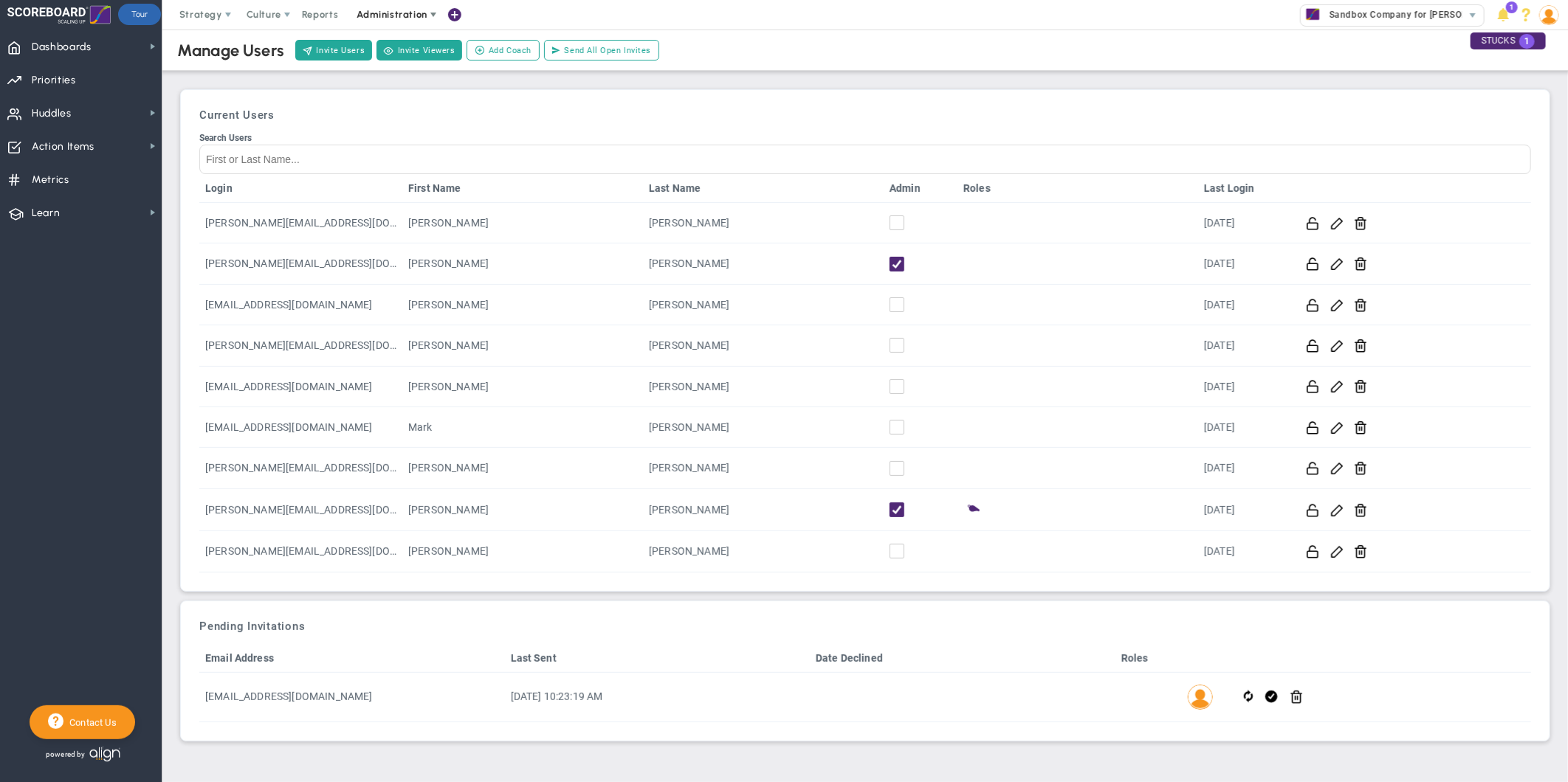
click at [427, 13] on span at bounding box center [434, 15] width 12 height 12
click at [420, 46] on span "Manage Users" at bounding box center [406, 45] width 121 height 30
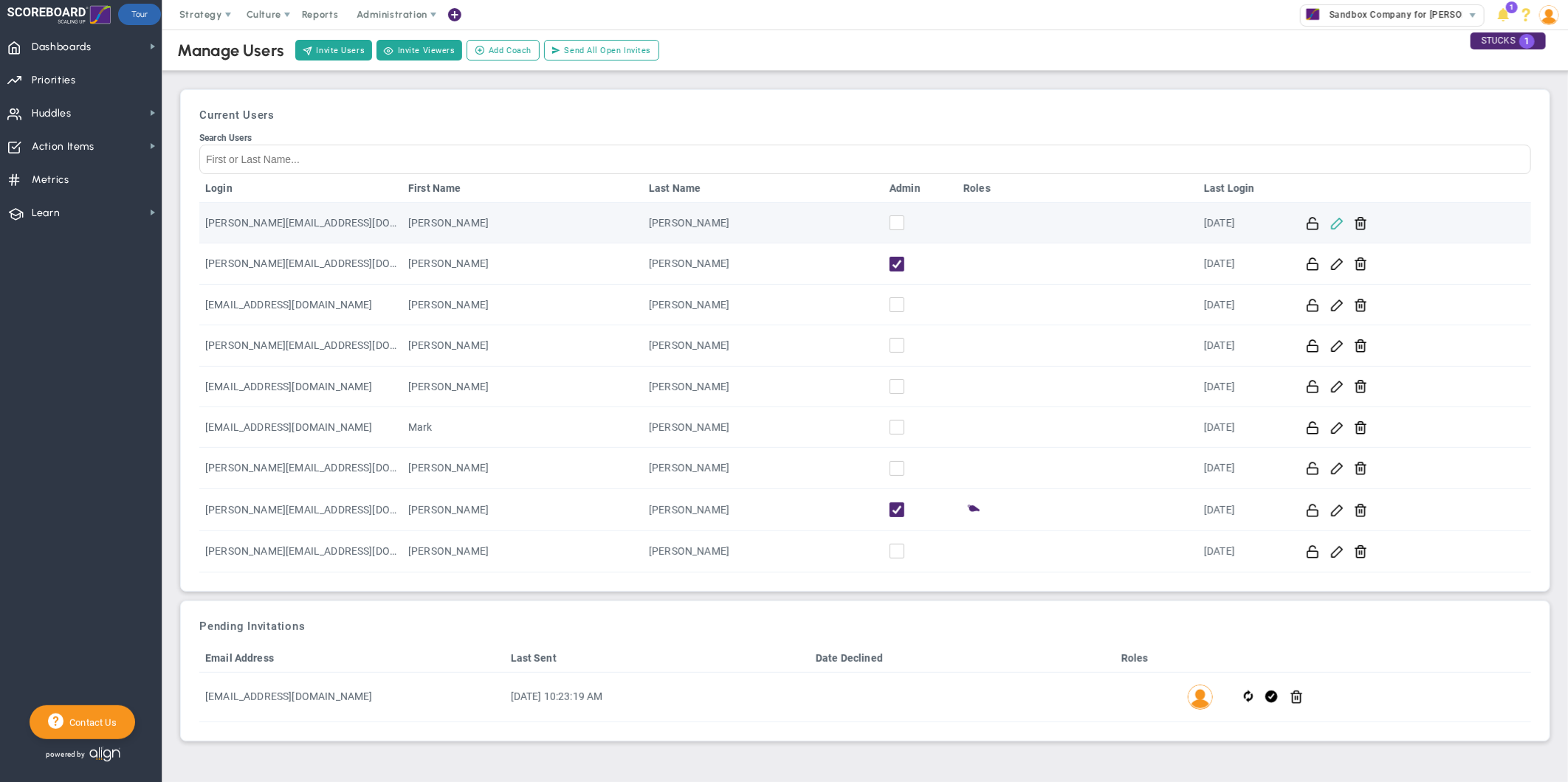
click at [1336, 223] on span at bounding box center [1337, 223] width 14 height 14
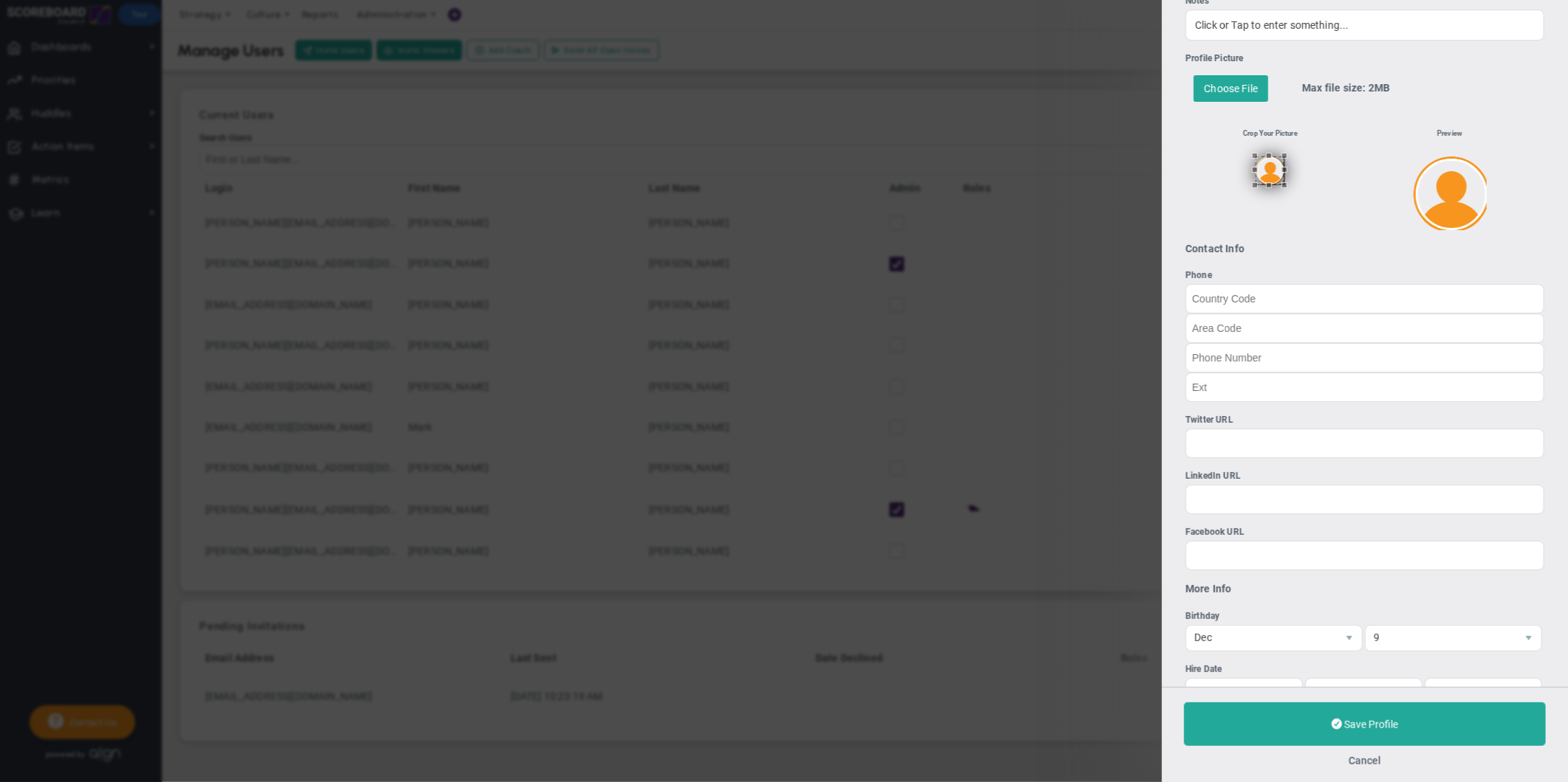
scroll to position [491, 0]
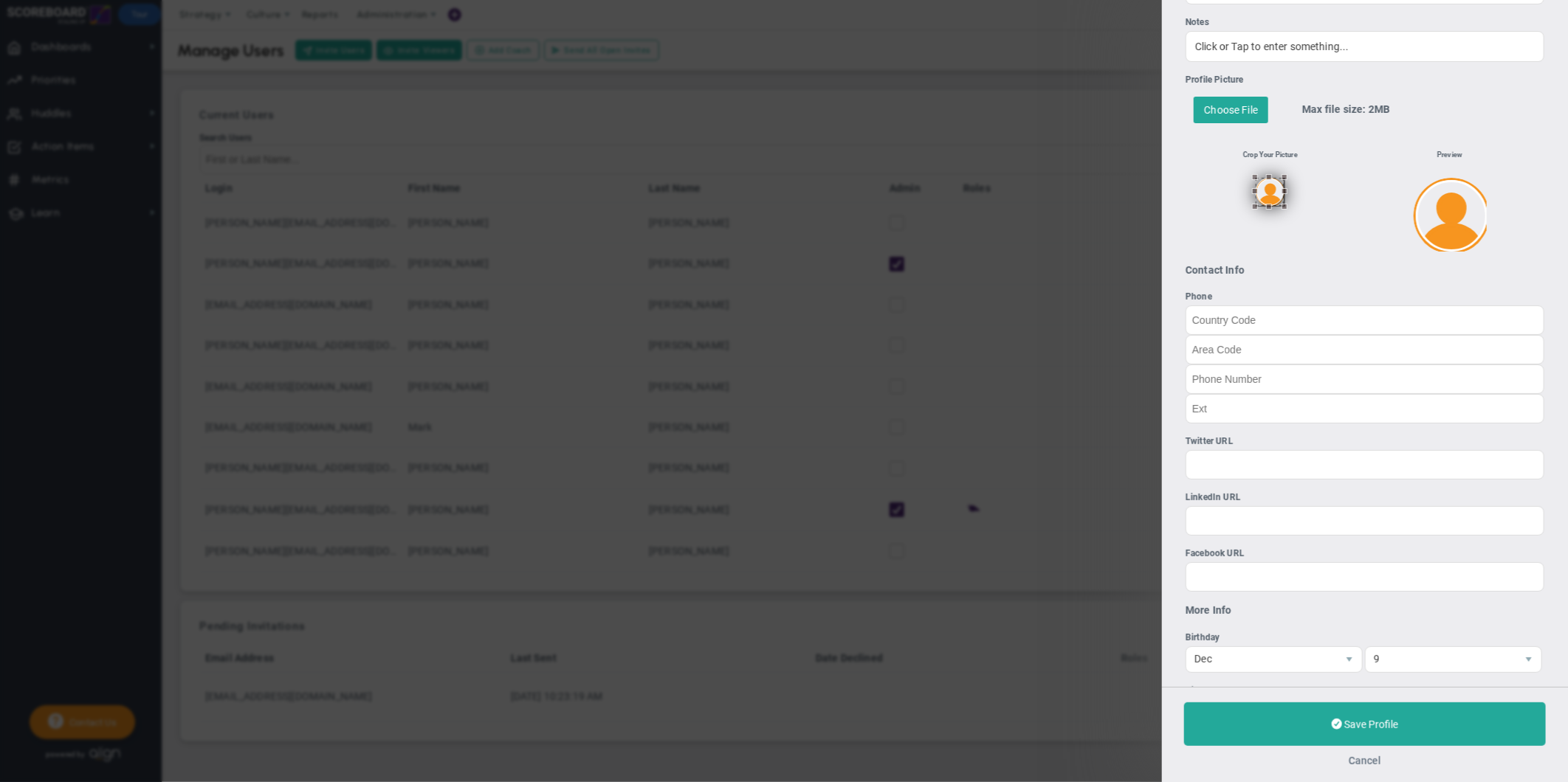
click at [1360, 762] on button "Cancel" at bounding box center [1364, 761] width 32 height 12
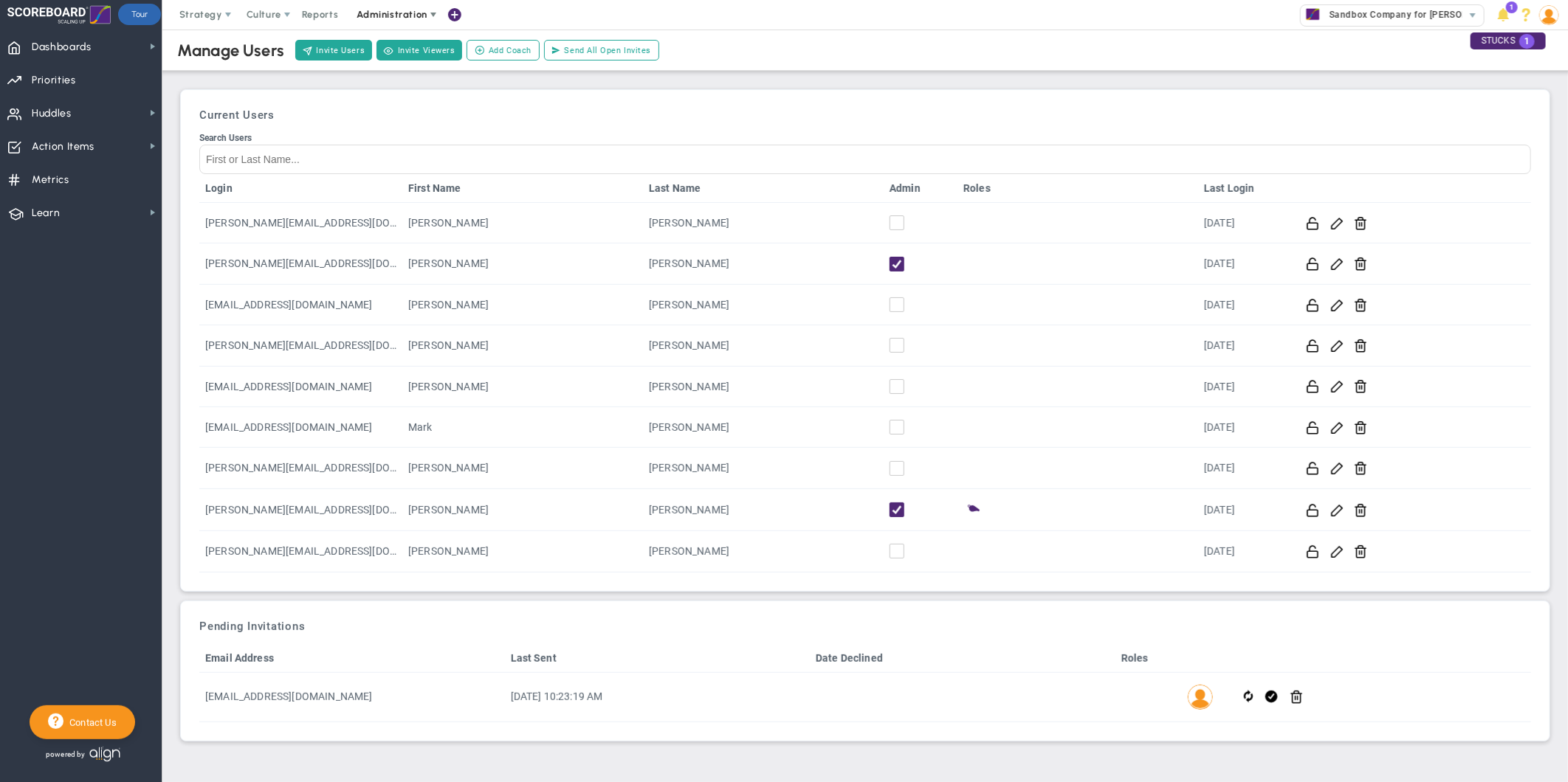
click at [411, 17] on span "Administration" at bounding box center [392, 14] width 70 height 11
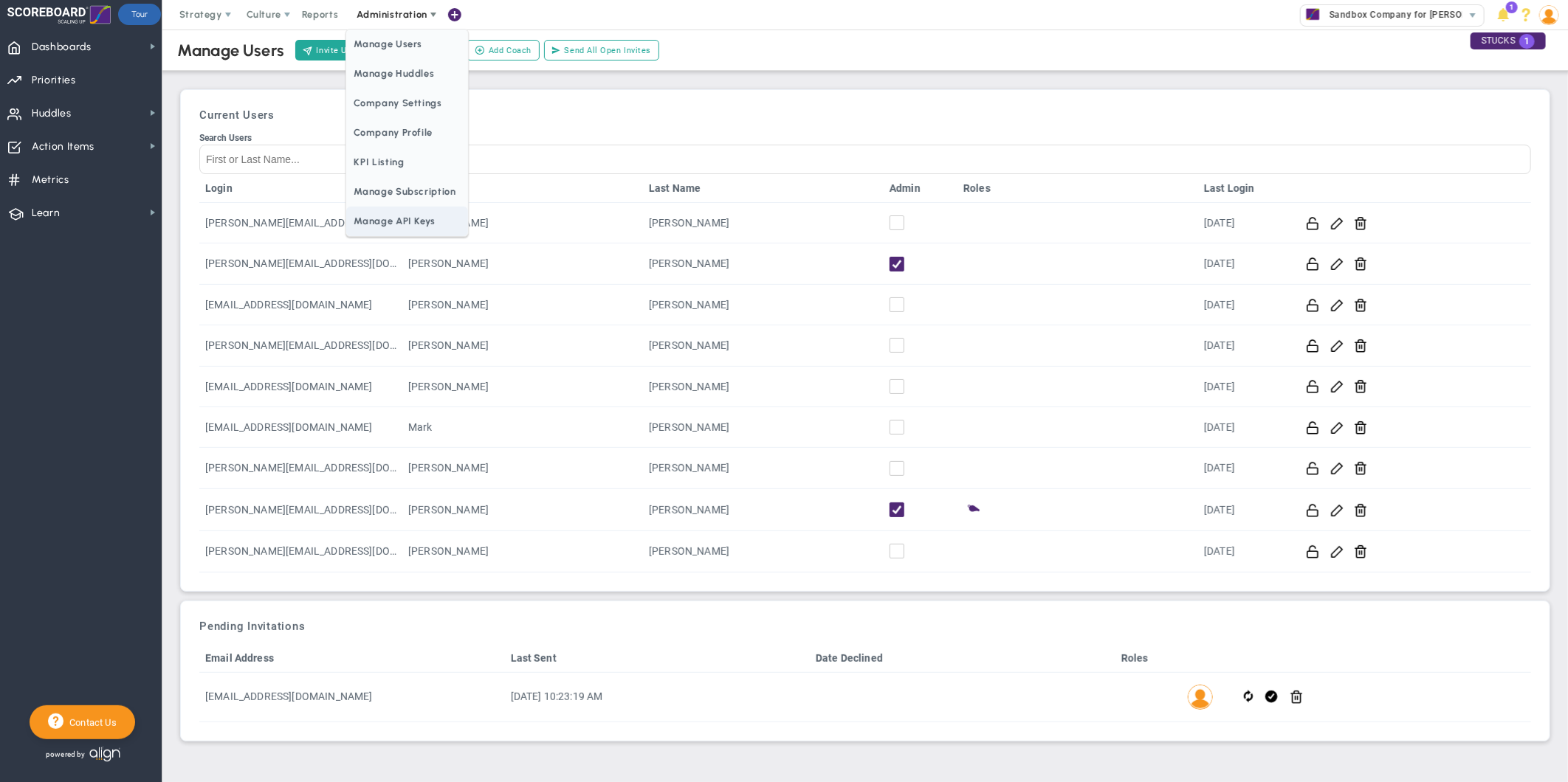
click at [407, 214] on span "Manage API Keys" at bounding box center [406, 221] width 121 height 30
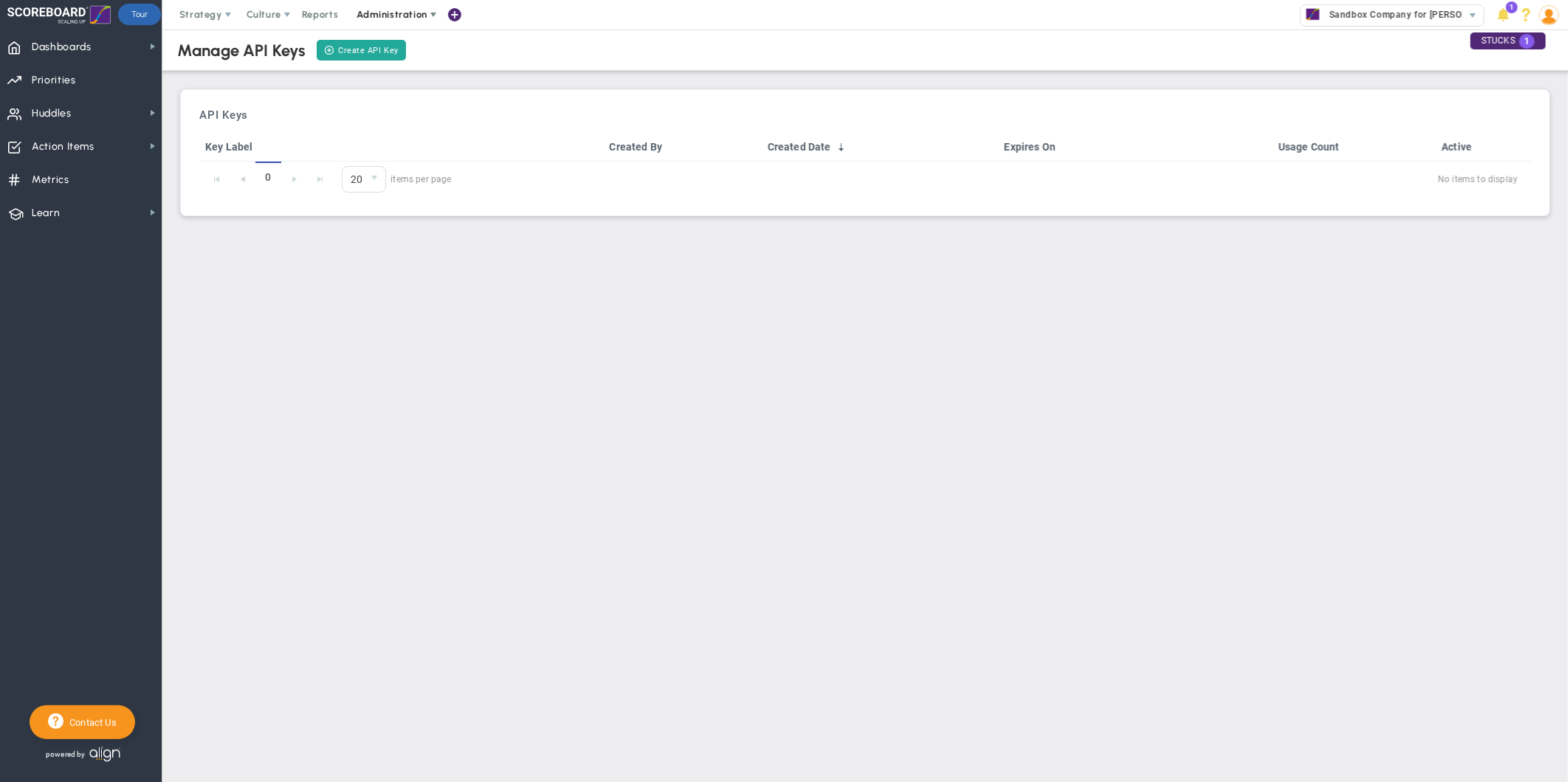
click at [413, 16] on span "Administration" at bounding box center [392, 14] width 70 height 11
click at [409, 96] on span "Company Settings" at bounding box center [406, 103] width 121 height 30
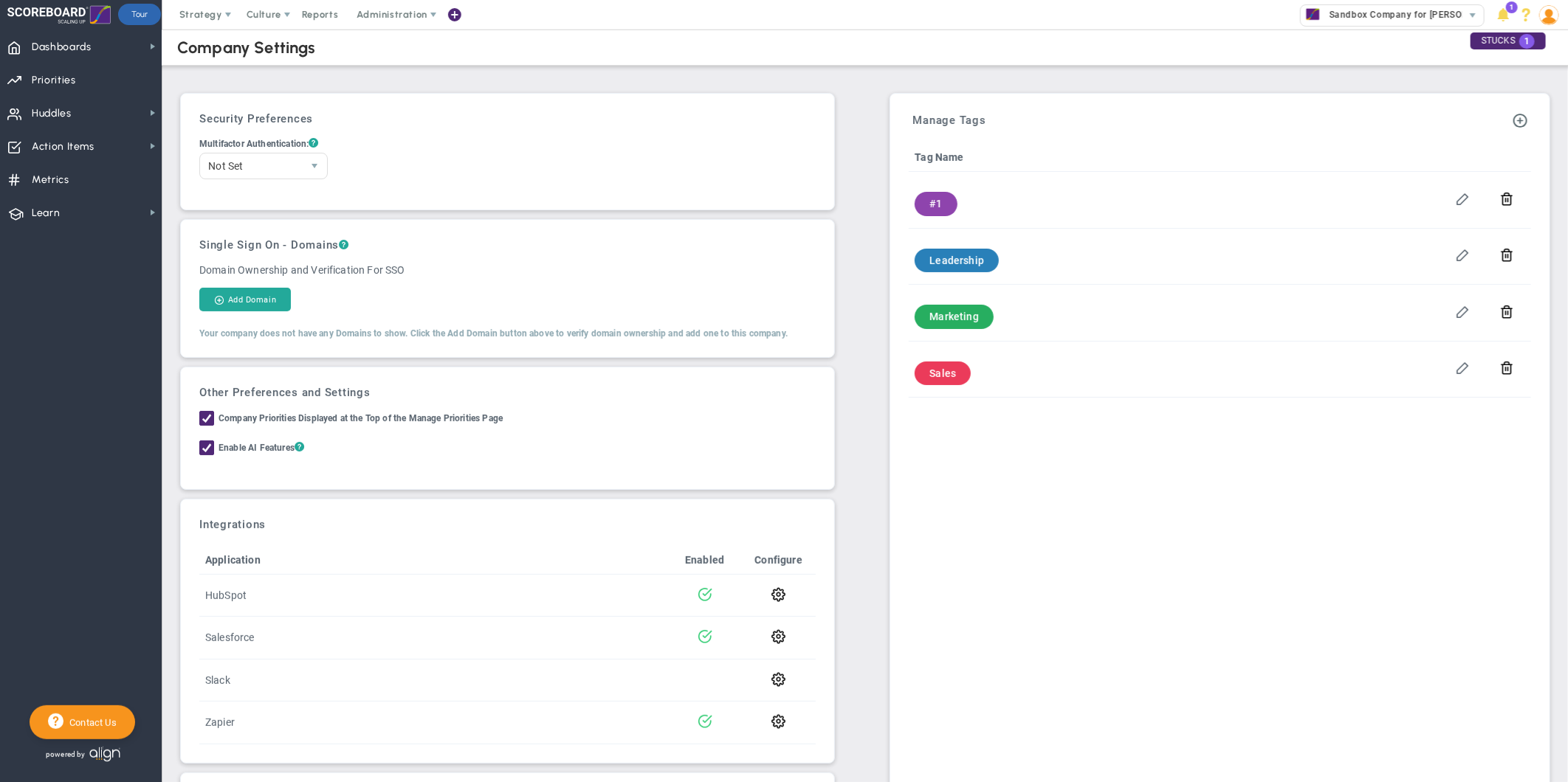
click at [1545, 17] on img at bounding box center [1549, 15] width 20 height 20
click at [1540, 45] on span "Profile" at bounding box center [1505, 45] width 120 height 30
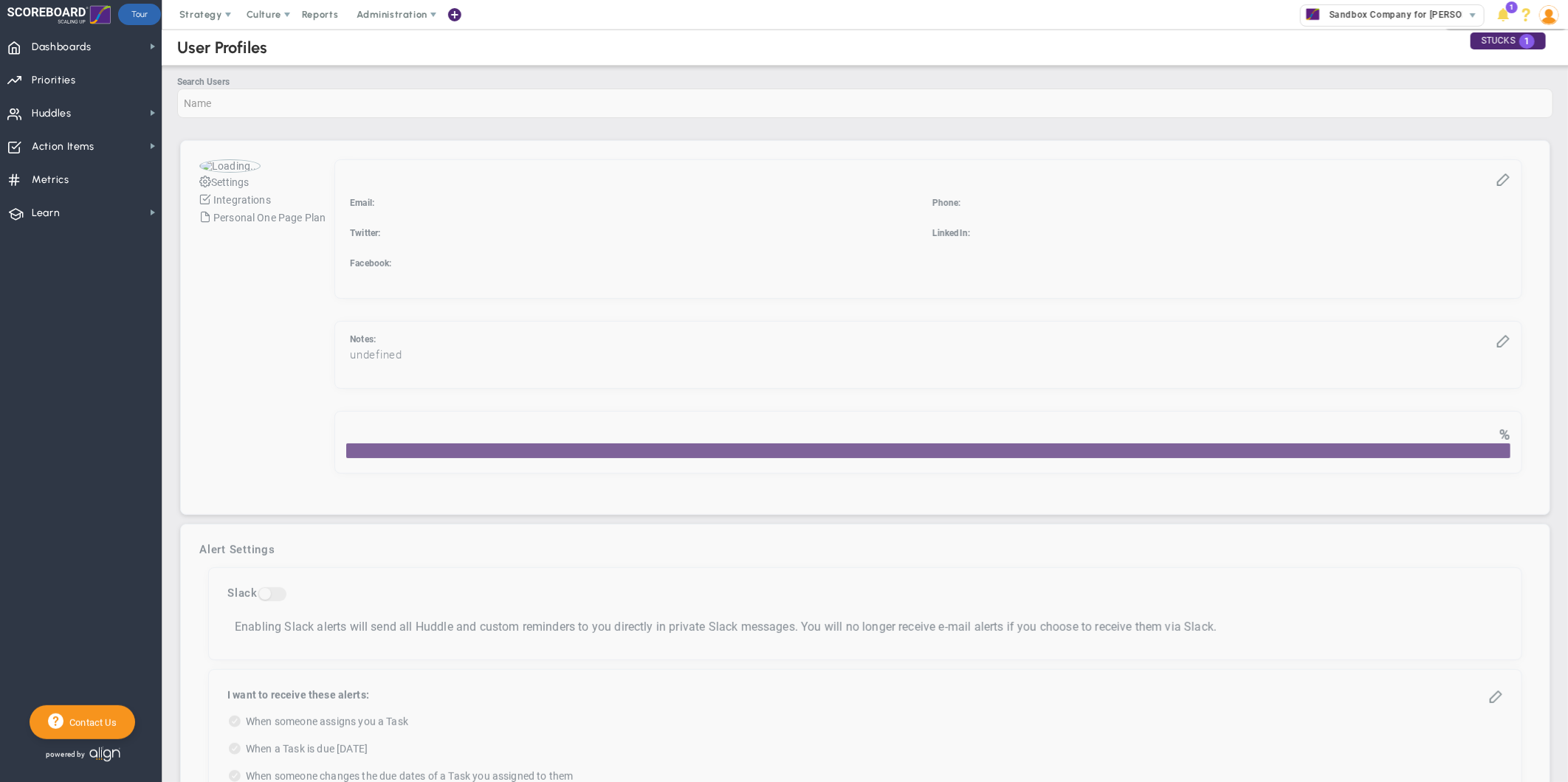
checkbox input "true"
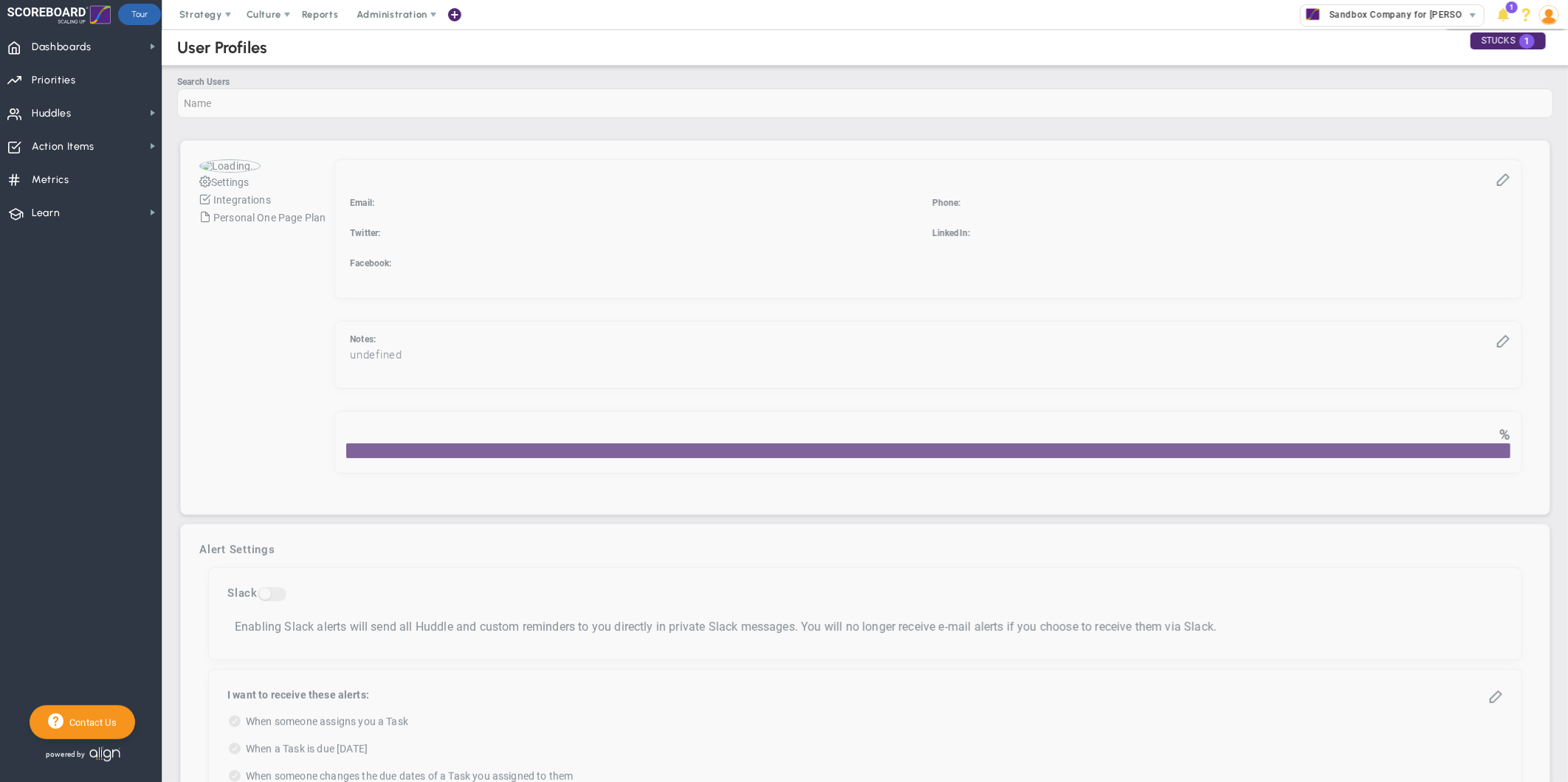
checkbox input "true"
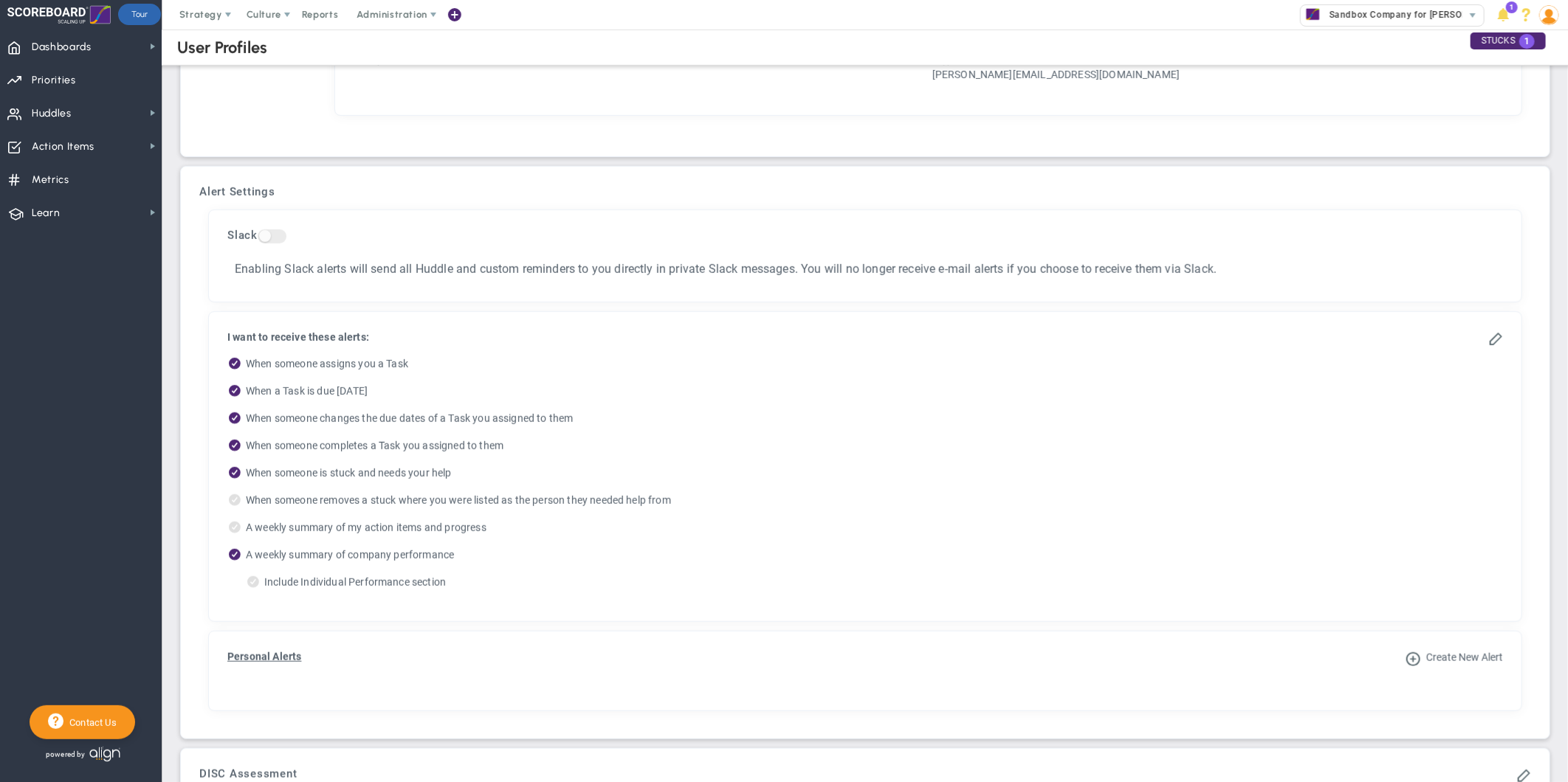
scroll to position [573, 0]
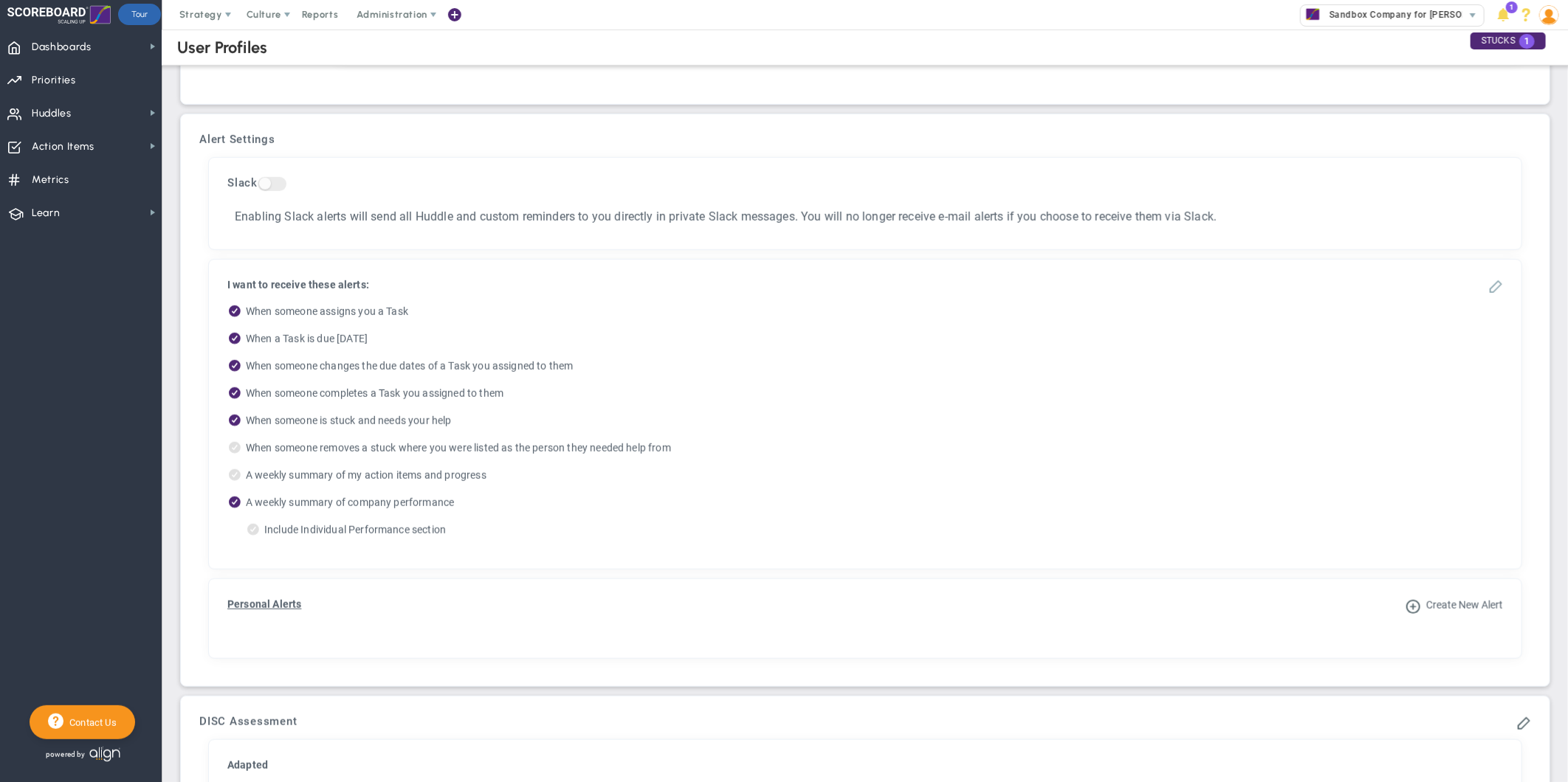
click at [1488, 289] on span at bounding box center [1495, 285] width 15 height 15
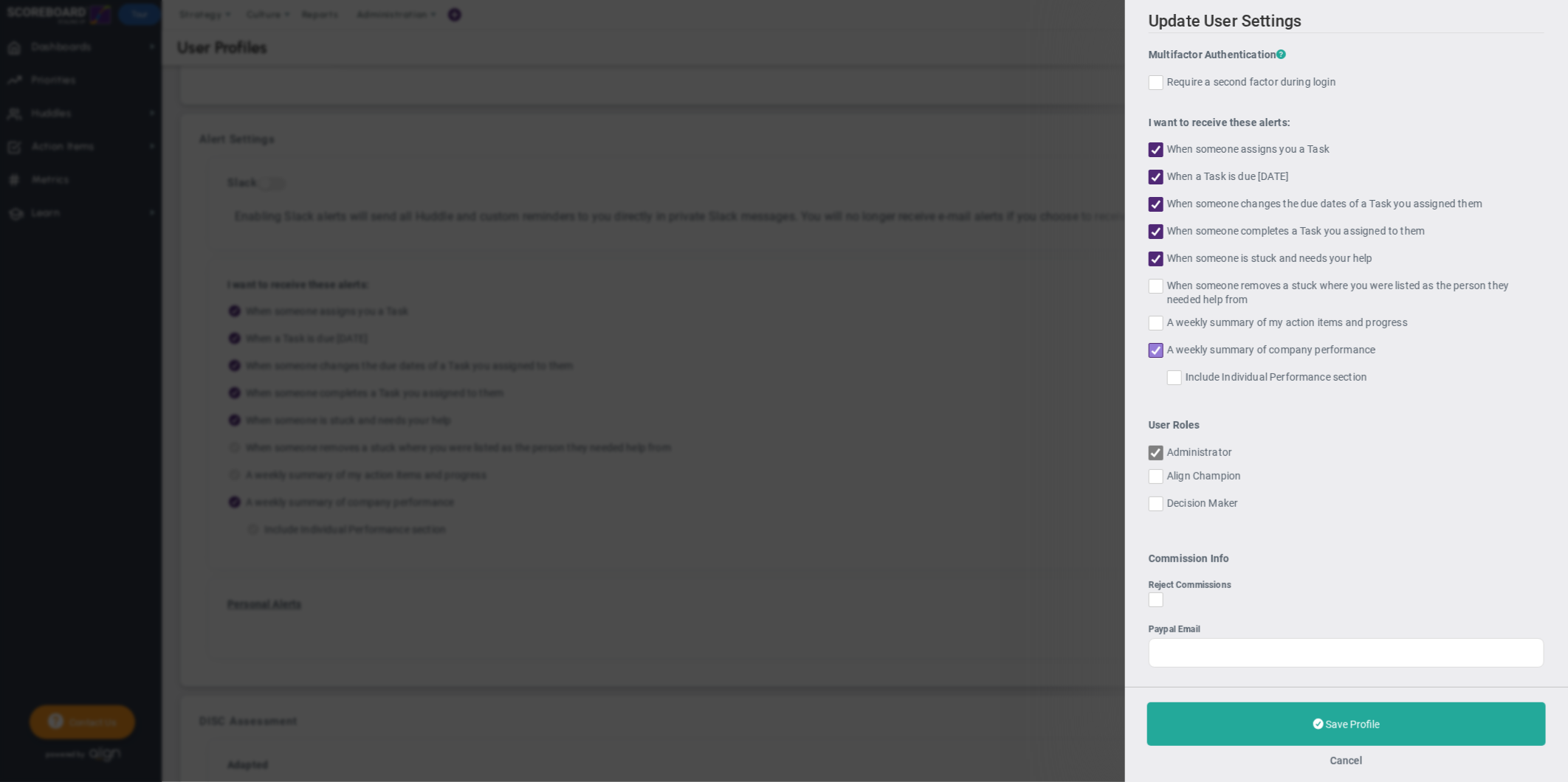
click at [1156, 349] on input "A weekly summary of company performance" at bounding box center [1156, 353] width 10 height 15
checkbox input "false"
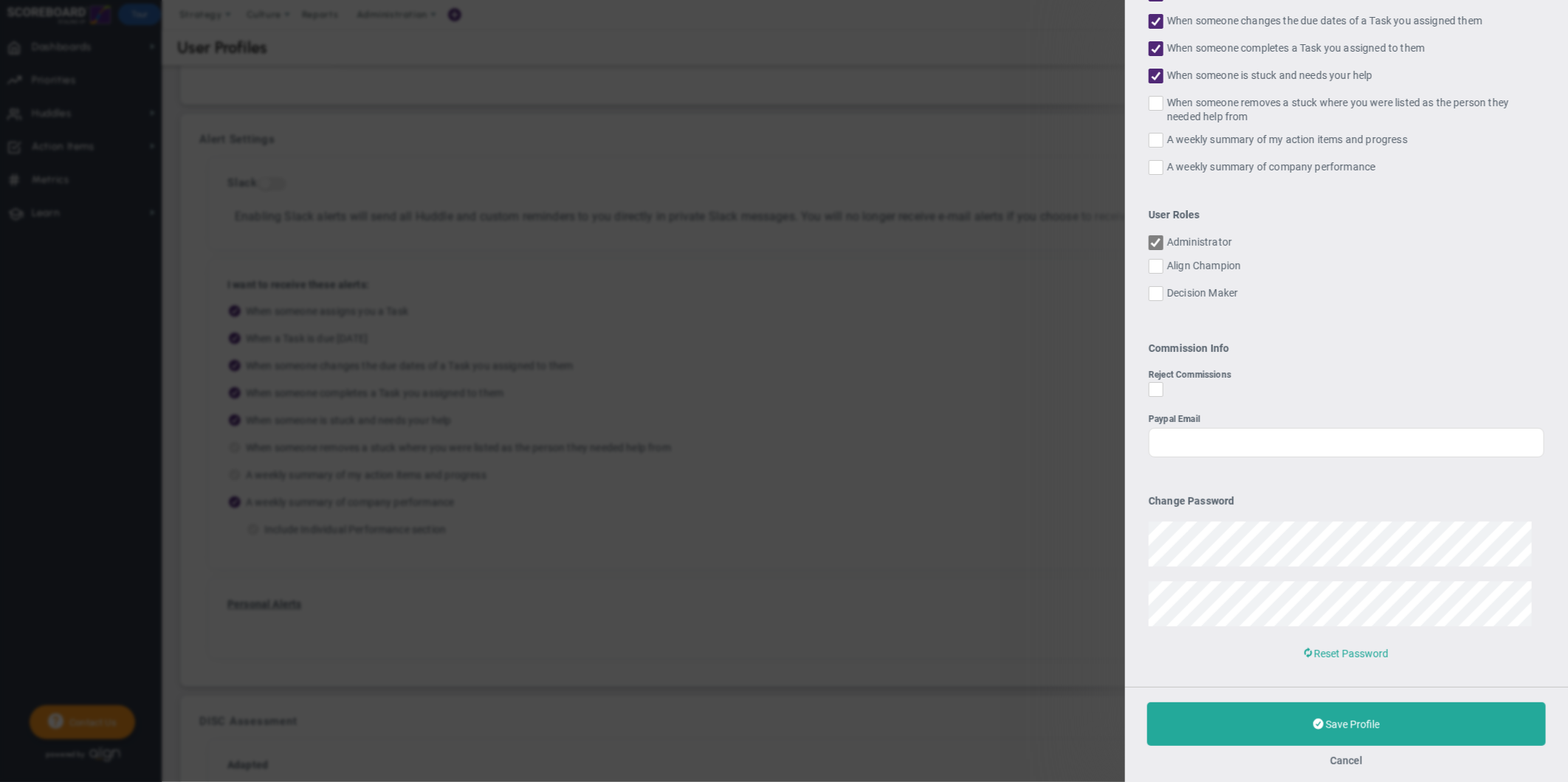
scroll to position [202, 0]
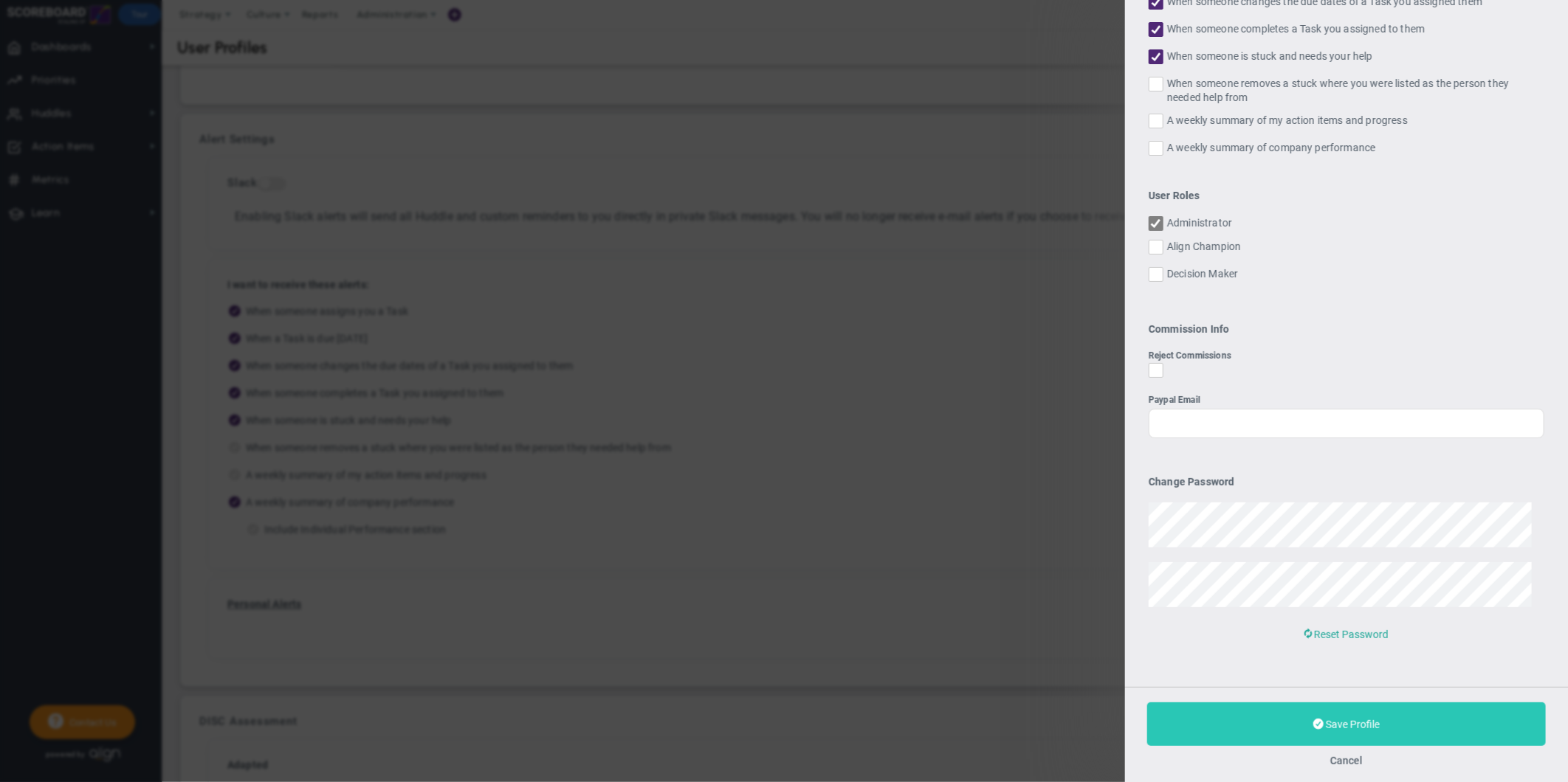
click at [1343, 719] on span "Save Profile" at bounding box center [1353, 725] width 54 height 12
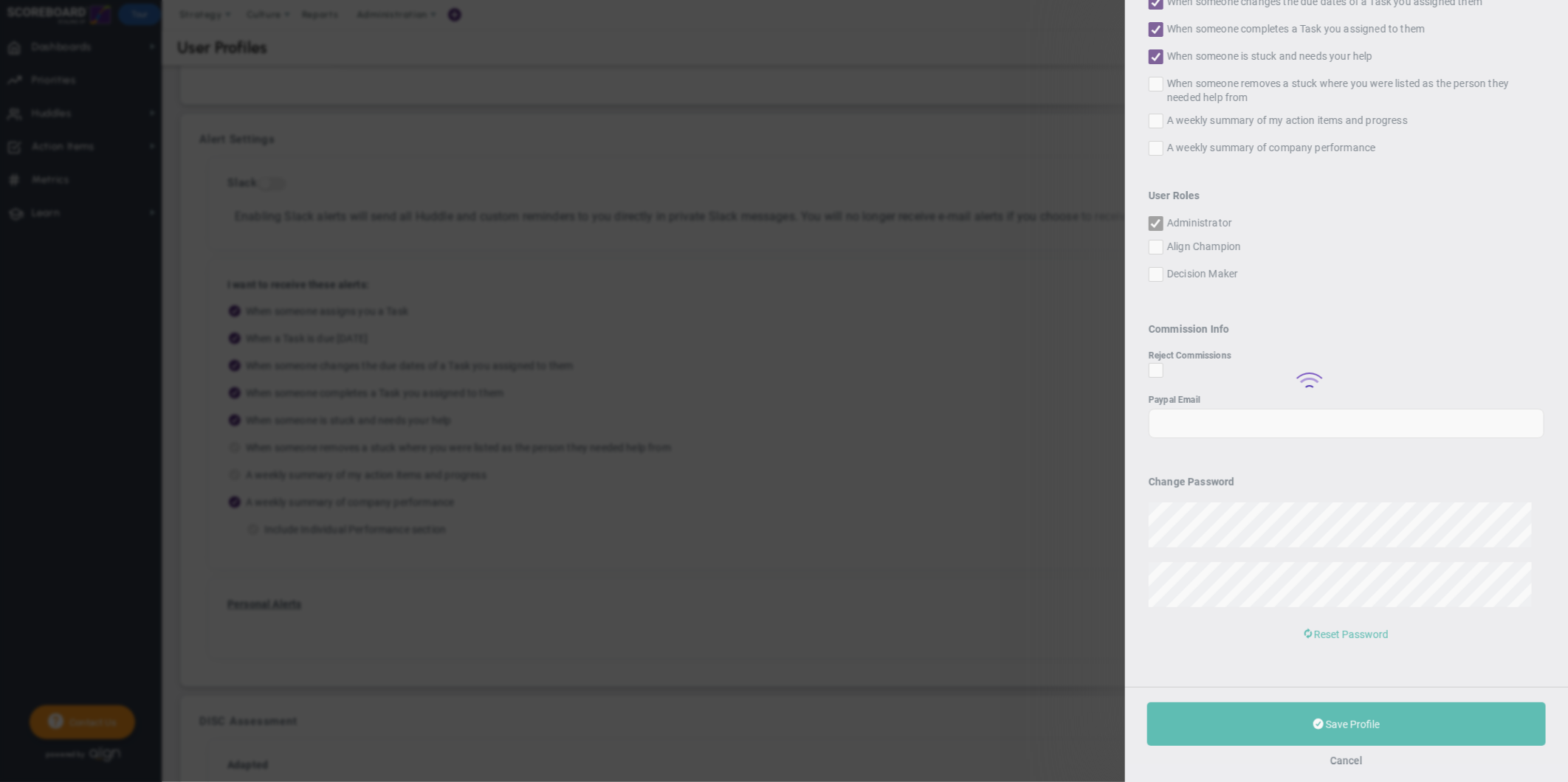
checkbox input "false"
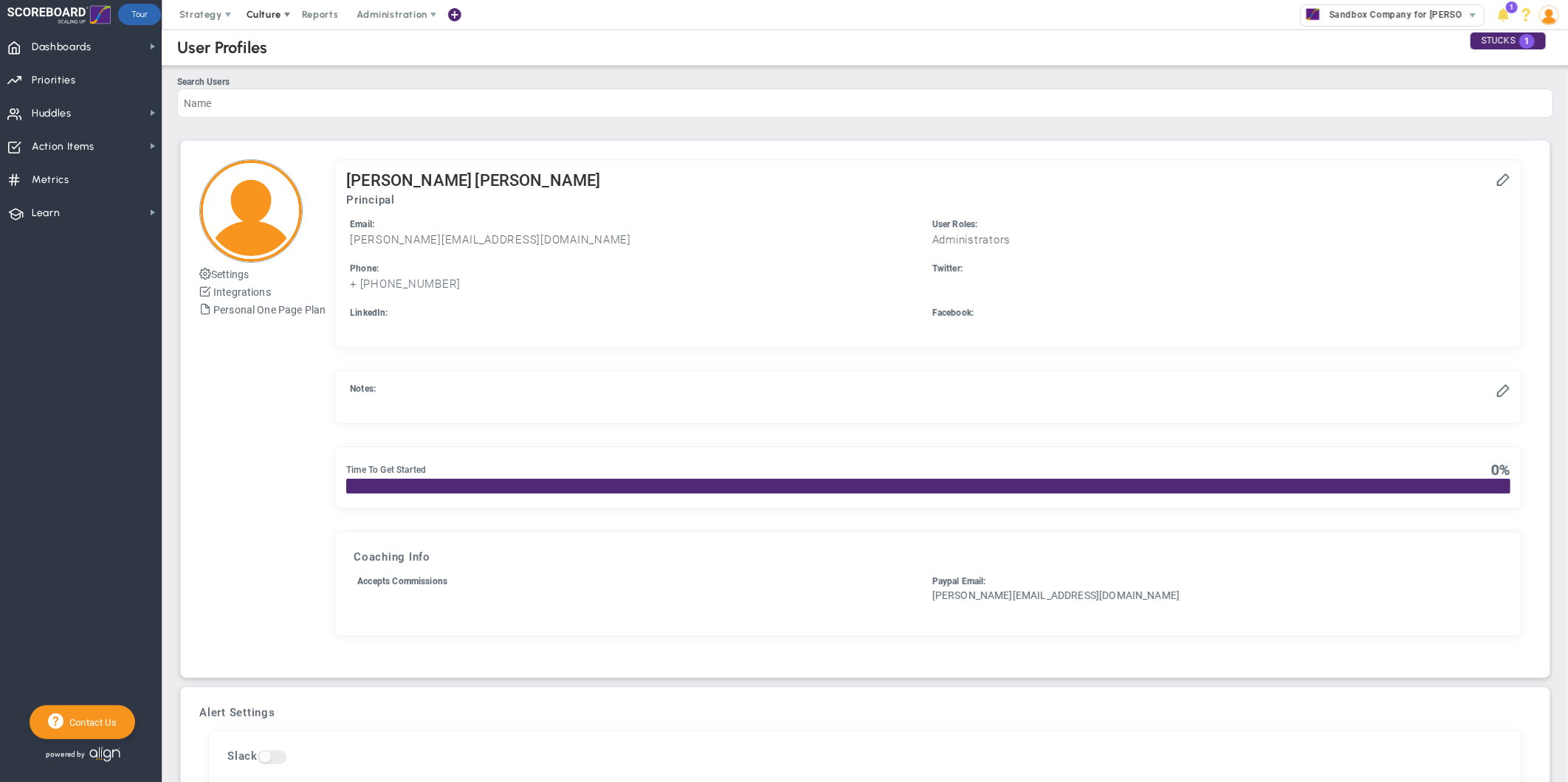
click at [286, 12] on span at bounding box center [288, 15] width 12 height 12
click at [285, 76] on span "Surveys" at bounding box center [287, 73] width 38 height 11
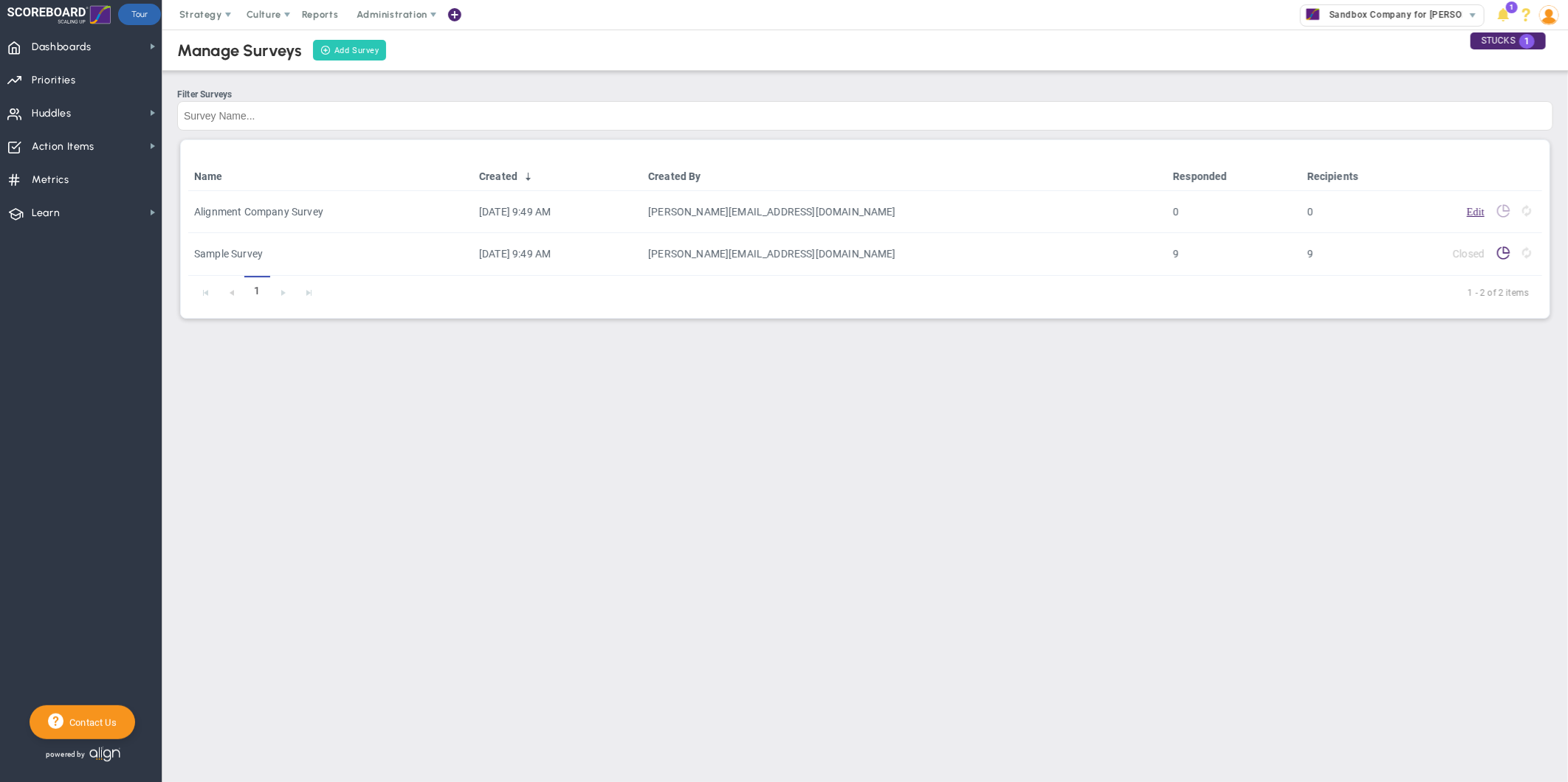
click at [349, 50] on link "Add Survey" at bounding box center [350, 51] width 73 height 21
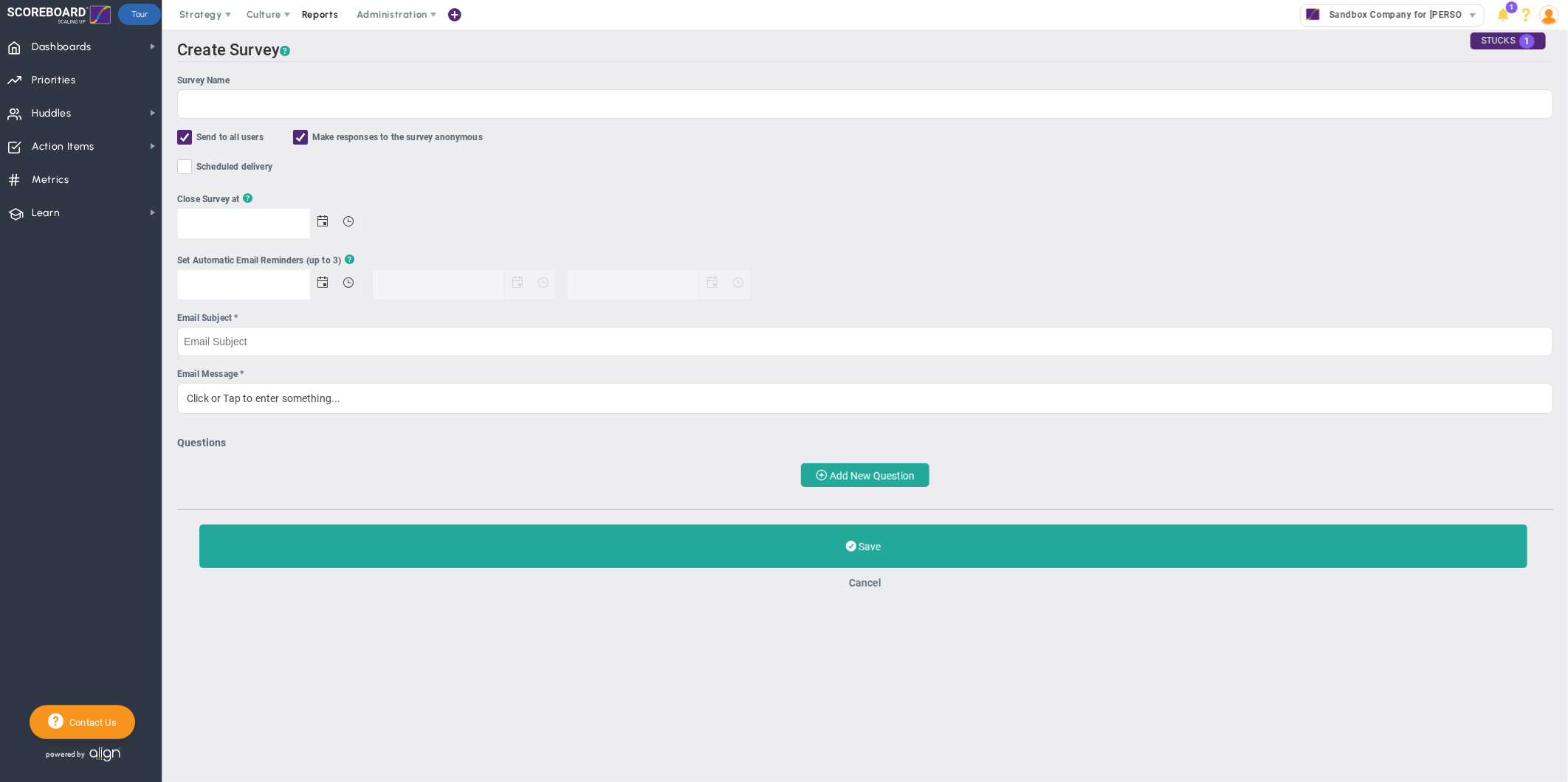
click at [319, 20] on span "Reports" at bounding box center [320, 15] width 52 height 30
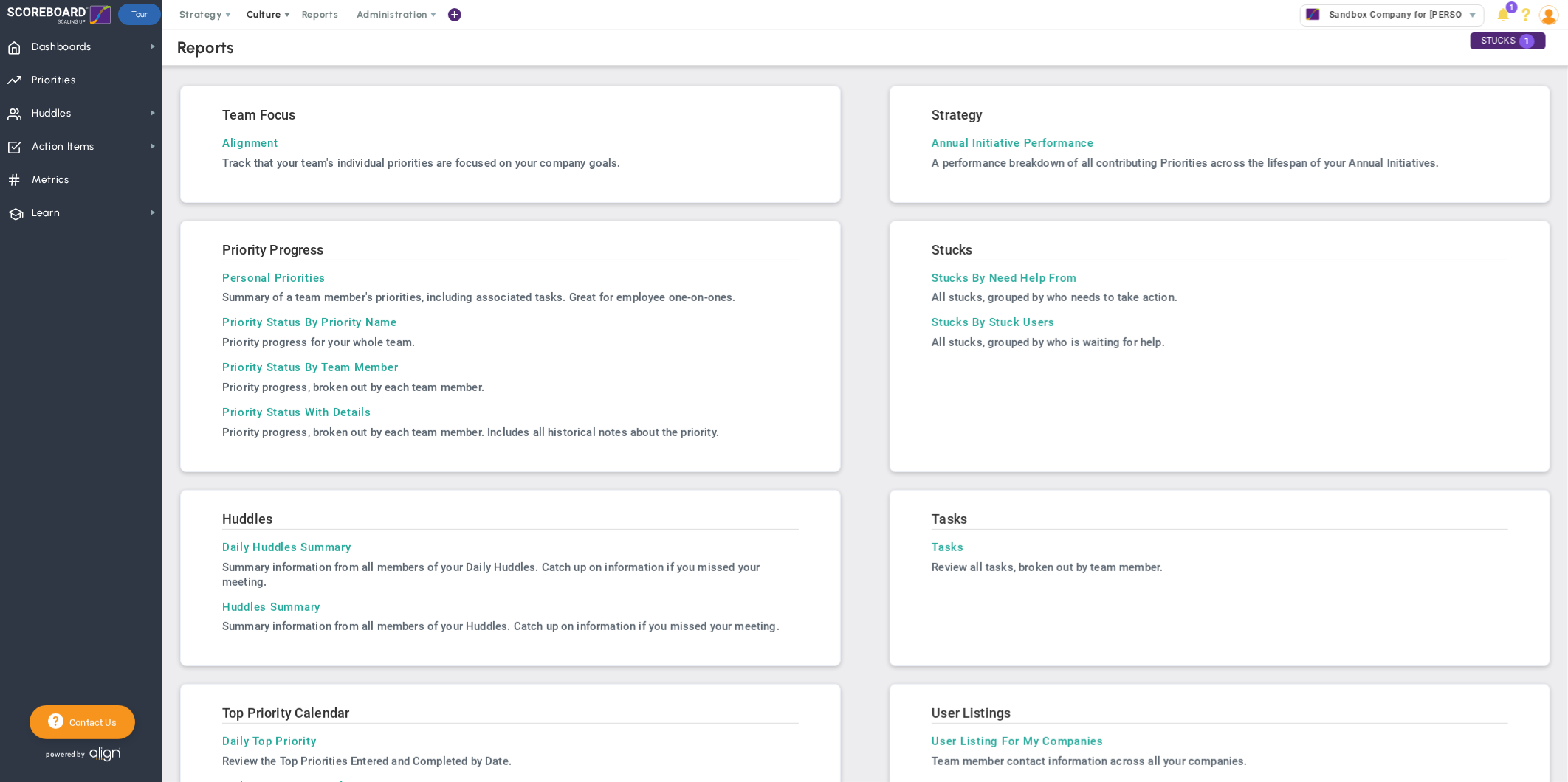
click at [288, 15] on span at bounding box center [288, 15] width 12 height 12
click at [274, 76] on span "Surveys" at bounding box center [287, 73] width 38 height 11
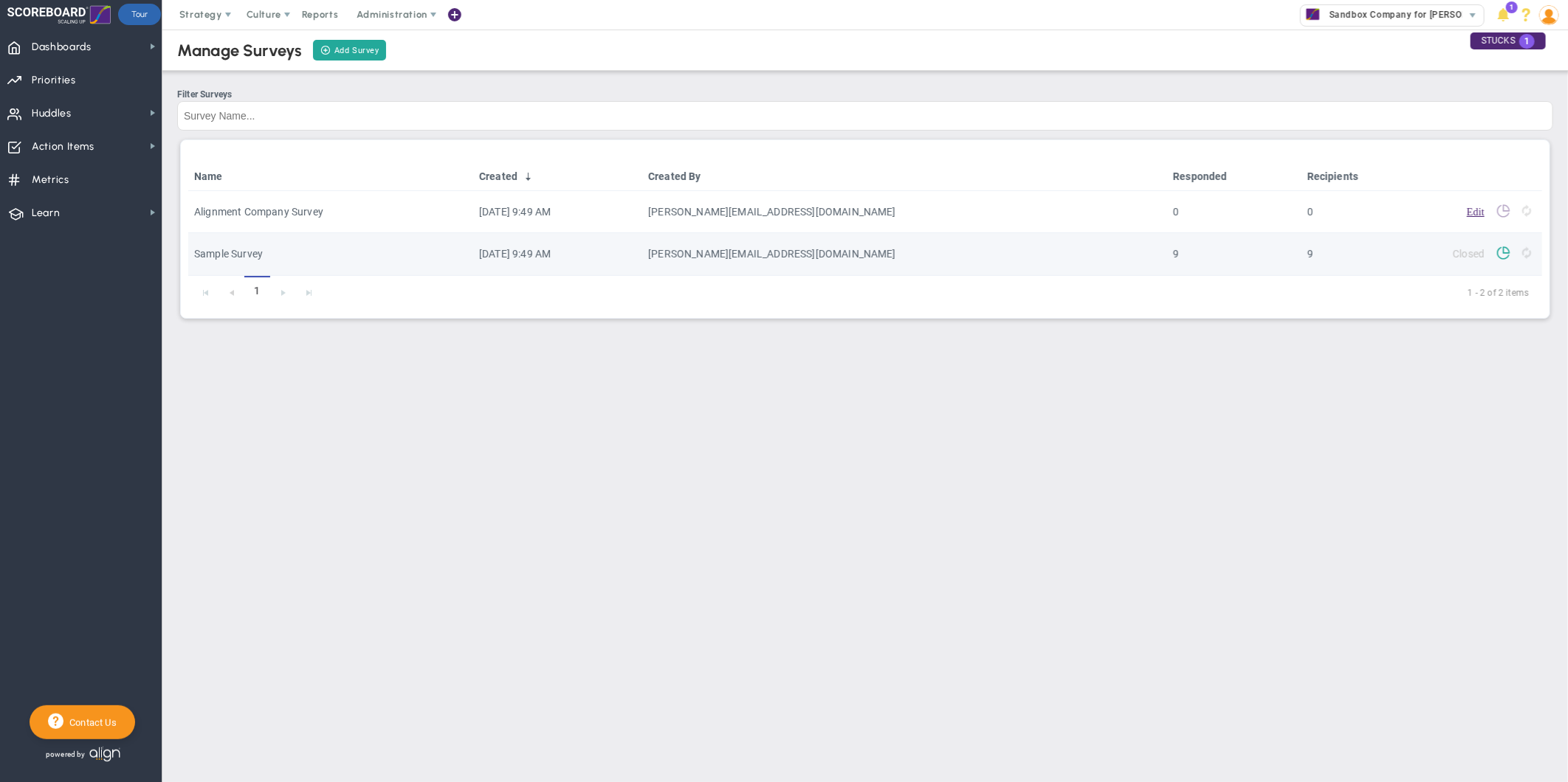
click at [1502, 259] on span at bounding box center [1503, 252] width 14 height 14
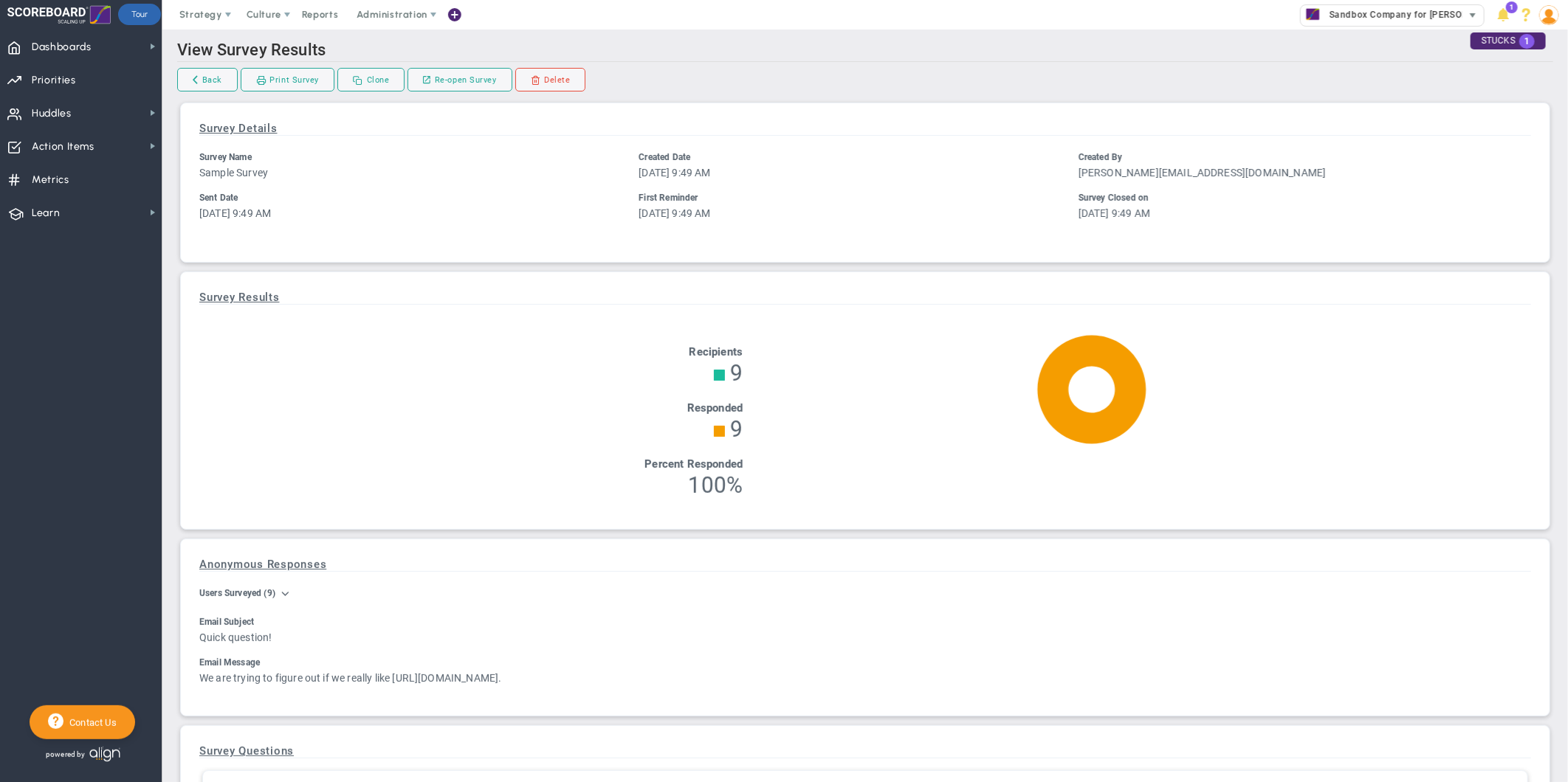
click at [1419, 5] on span "Sandbox Company for [PERSON_NAME]" at bounding box center [1412, 15] width 181 height 19
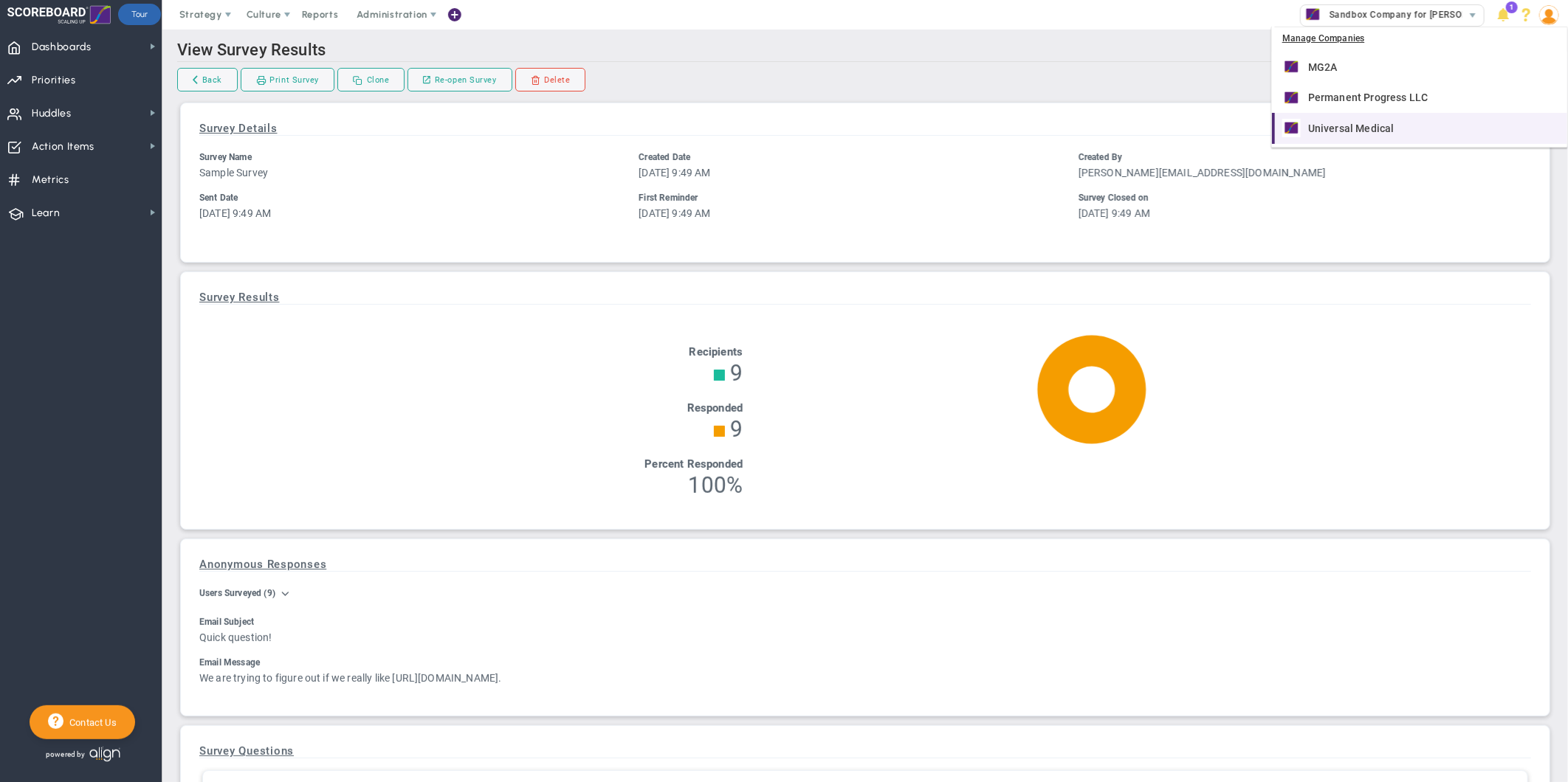
click at [1351, 119] on div "Universal Medical" at bounding box center [1421, 128] width 278 height 18
